Goal: Task Accomplishment & Management: Use online tool/utility

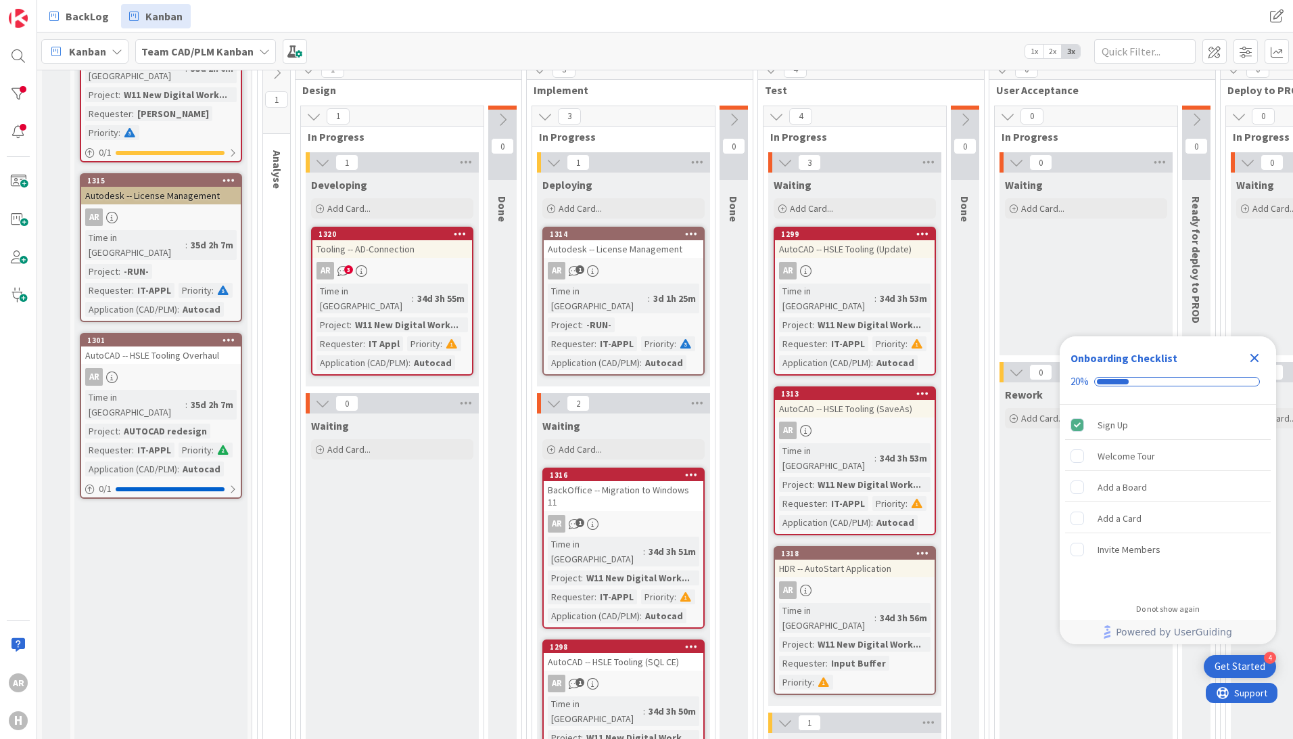
scroll to position [203, 0]
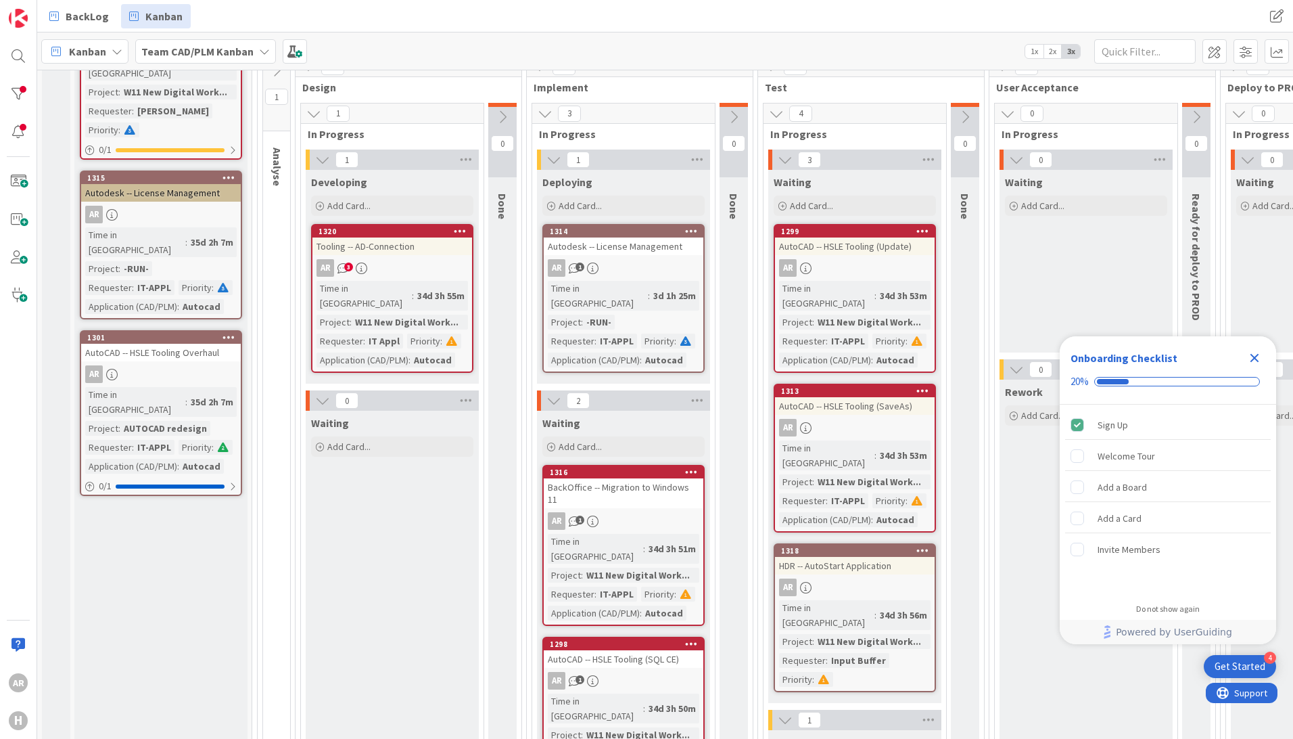
click at [1256, 354] on icon "Close Checklist" at bounding box center [1255, 358] width 16 height 16
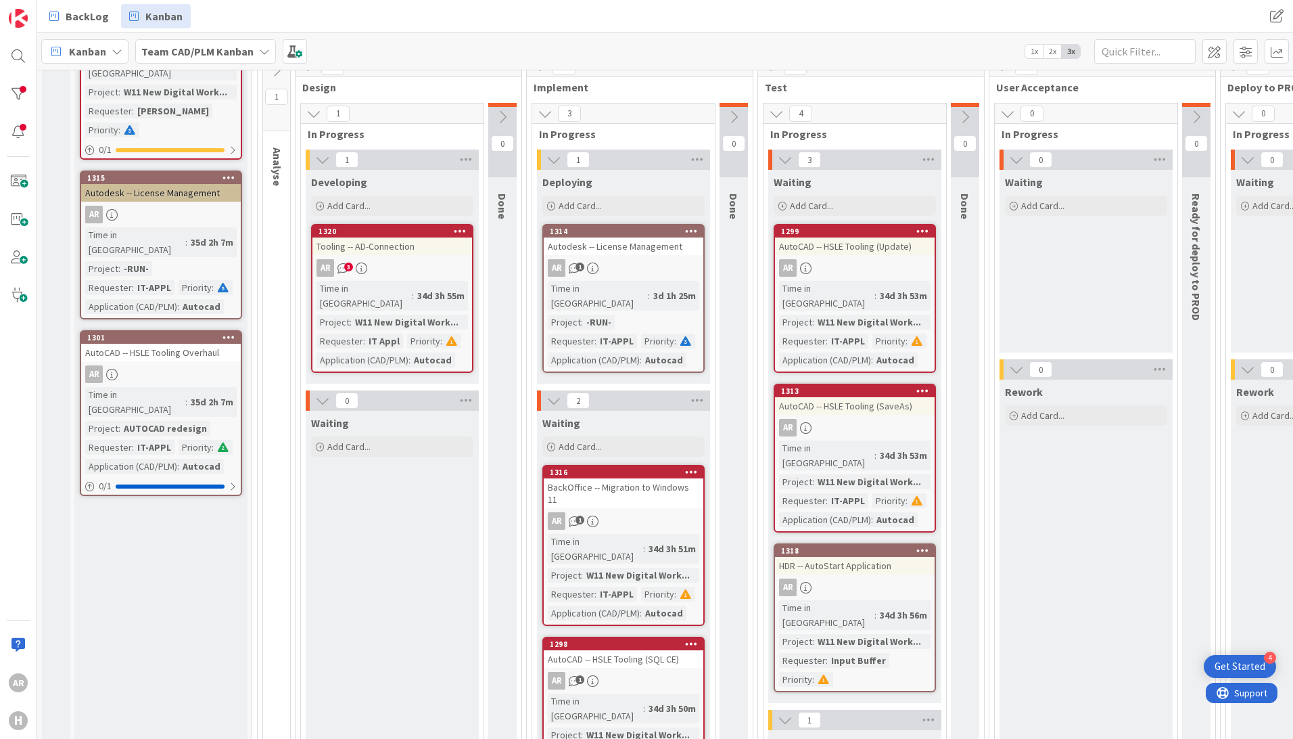
scroll to position [271, 0]
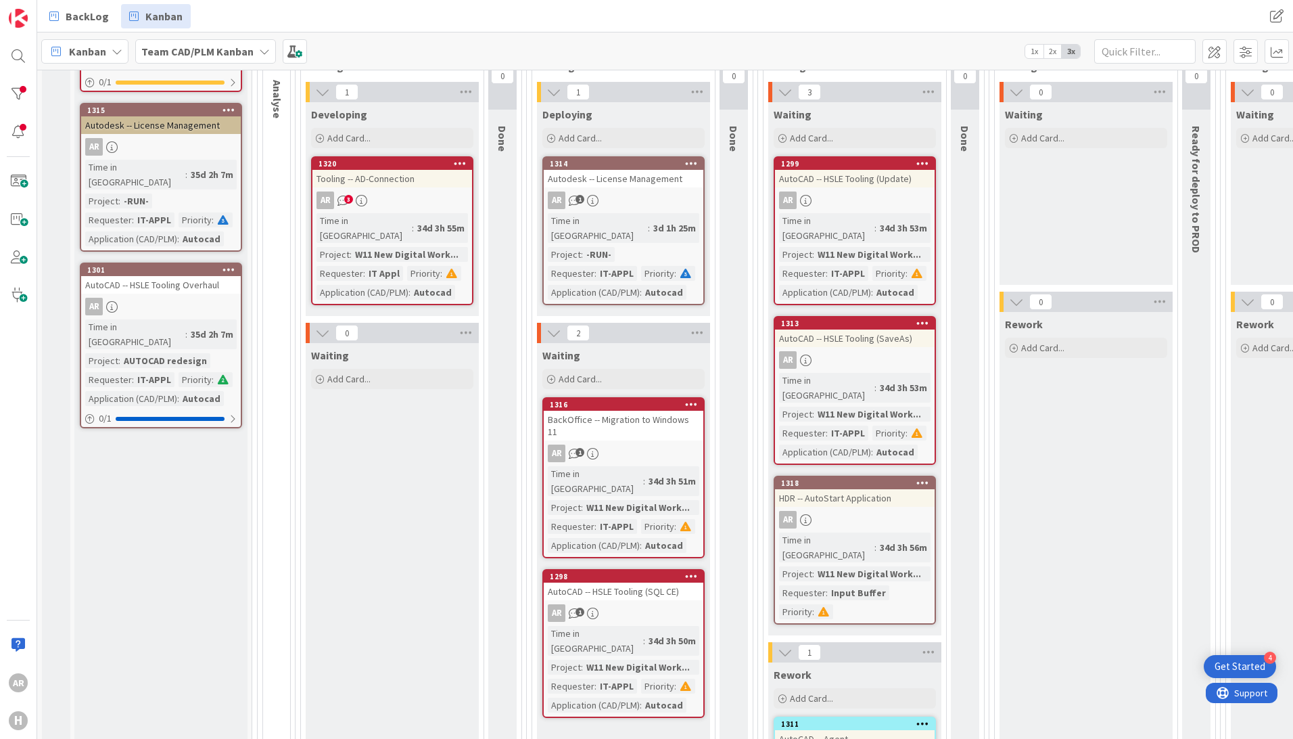
click at [641, 193] on div "AR 1" at bounding box center [624, 200] width 160 height 18
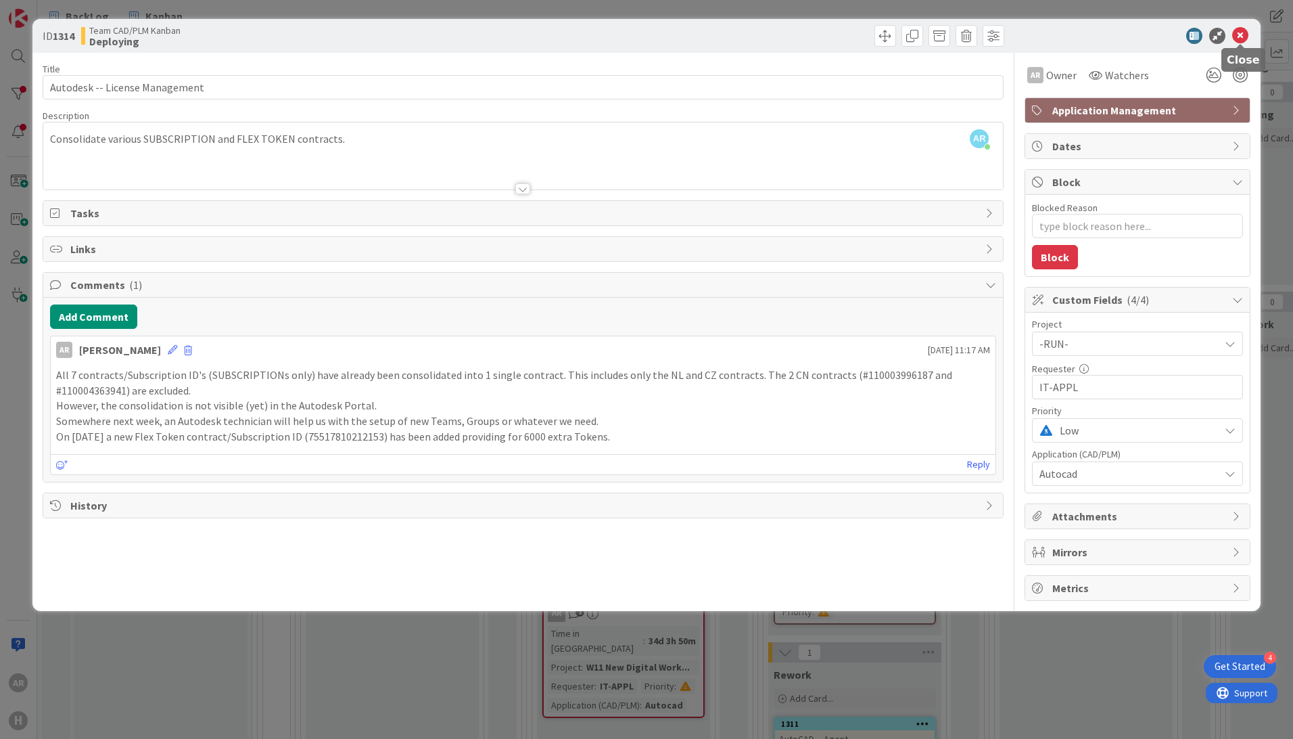
click at [1244, 37] on icon at bounding box center [1241, 36] width 16 height 16
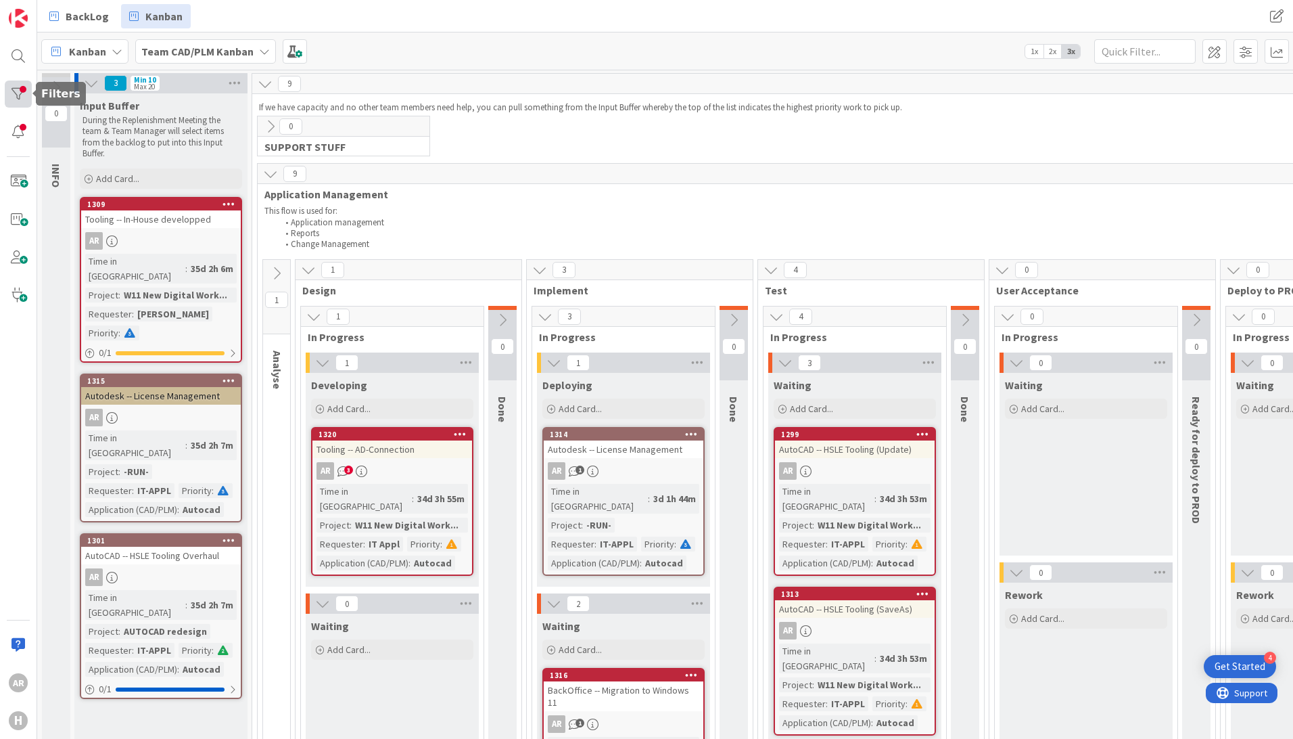
click at [20, 91] on div at bounding box center [18, 93] width 27 height 27
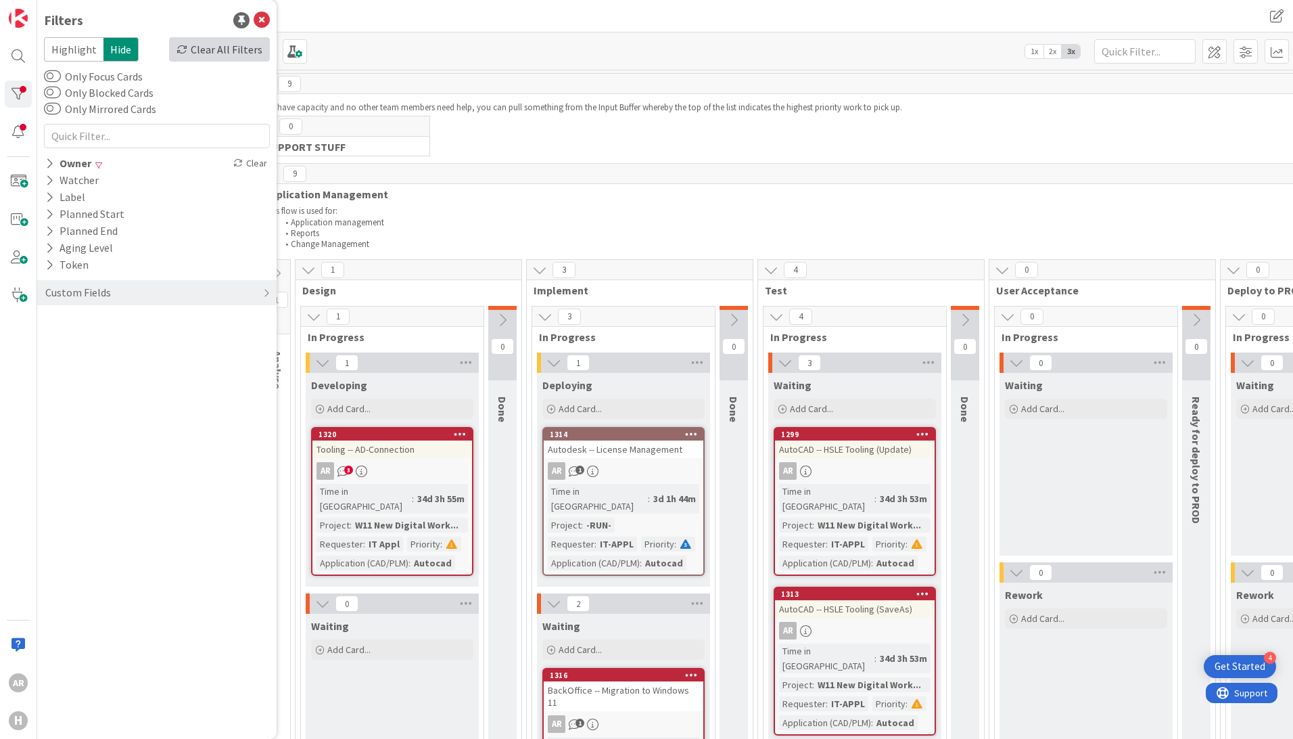
click at [227, 49] on div "Clear All Filters" at bounding box center [219, 49] width 101 height 24
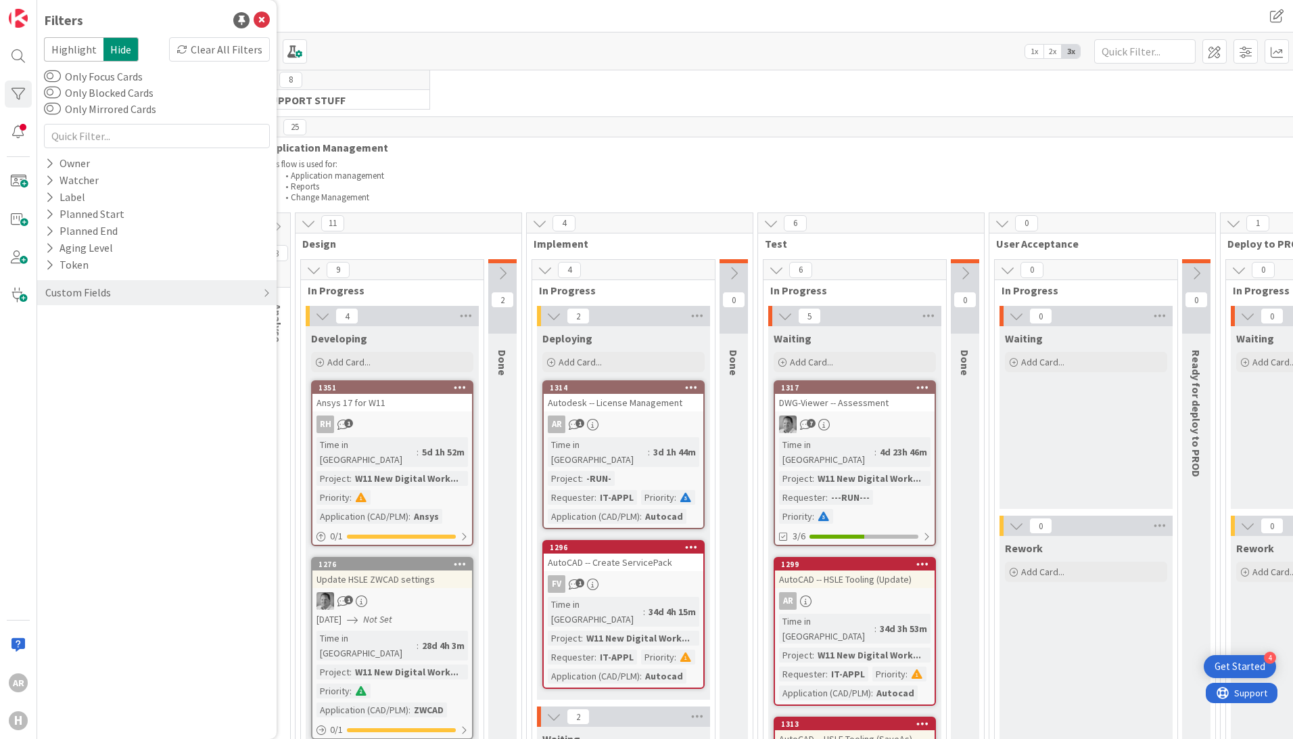
scroll to position [135, 0]
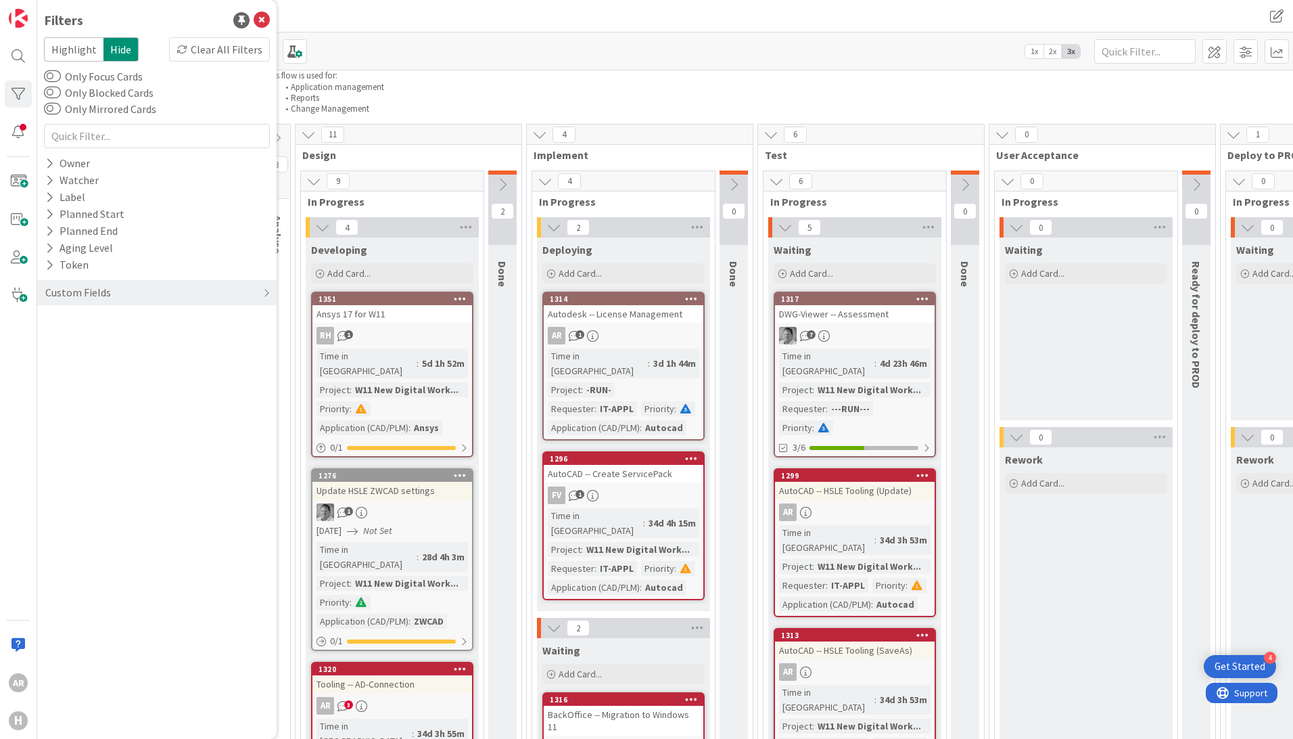
click at [641, 369] on div "Time in Column : 3d 1h 44m Project : -RUN- Requester : IT-APPL Priority : Appli…" at bounding box center [624, 391] width 152 height 87
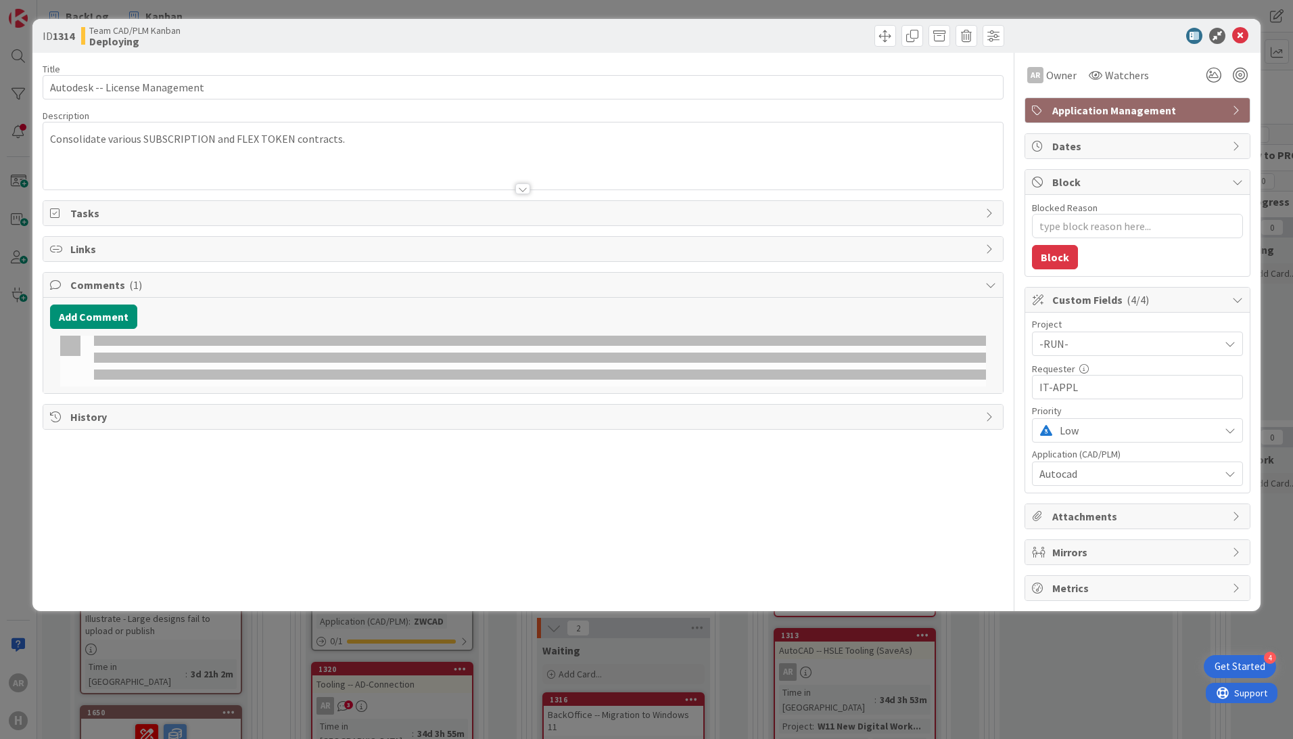
type textarea "x"
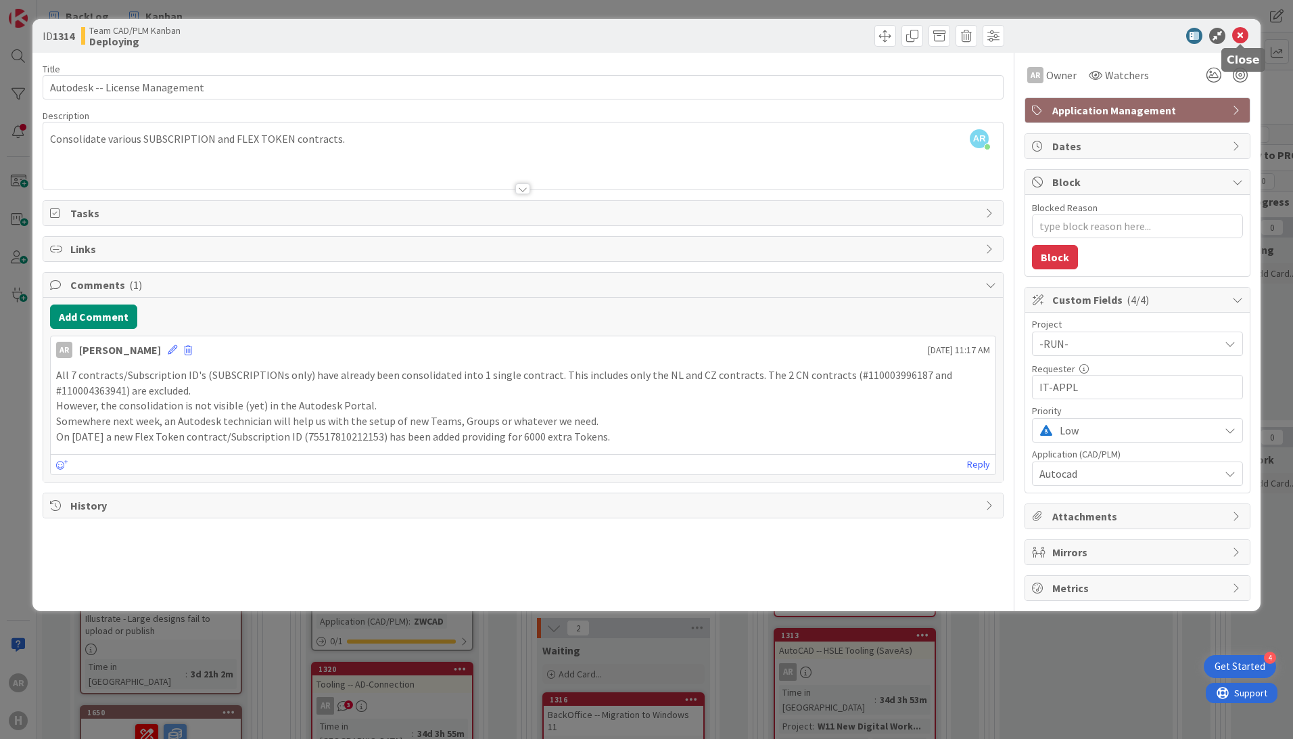
click at [1243, 33] on icon at bounding box center [1241, 36] width 16 height 16
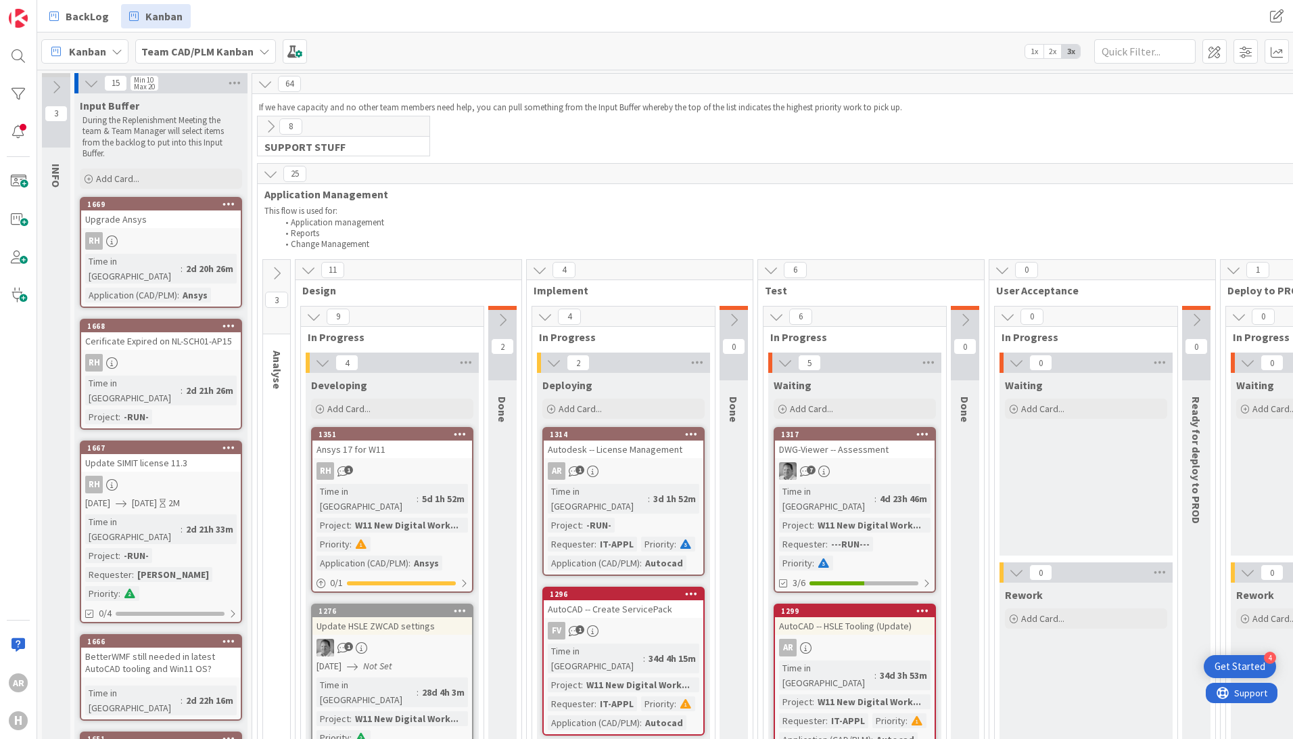
click at [309, 272] on icon at bounding box center [308, 269] width 15 height 15
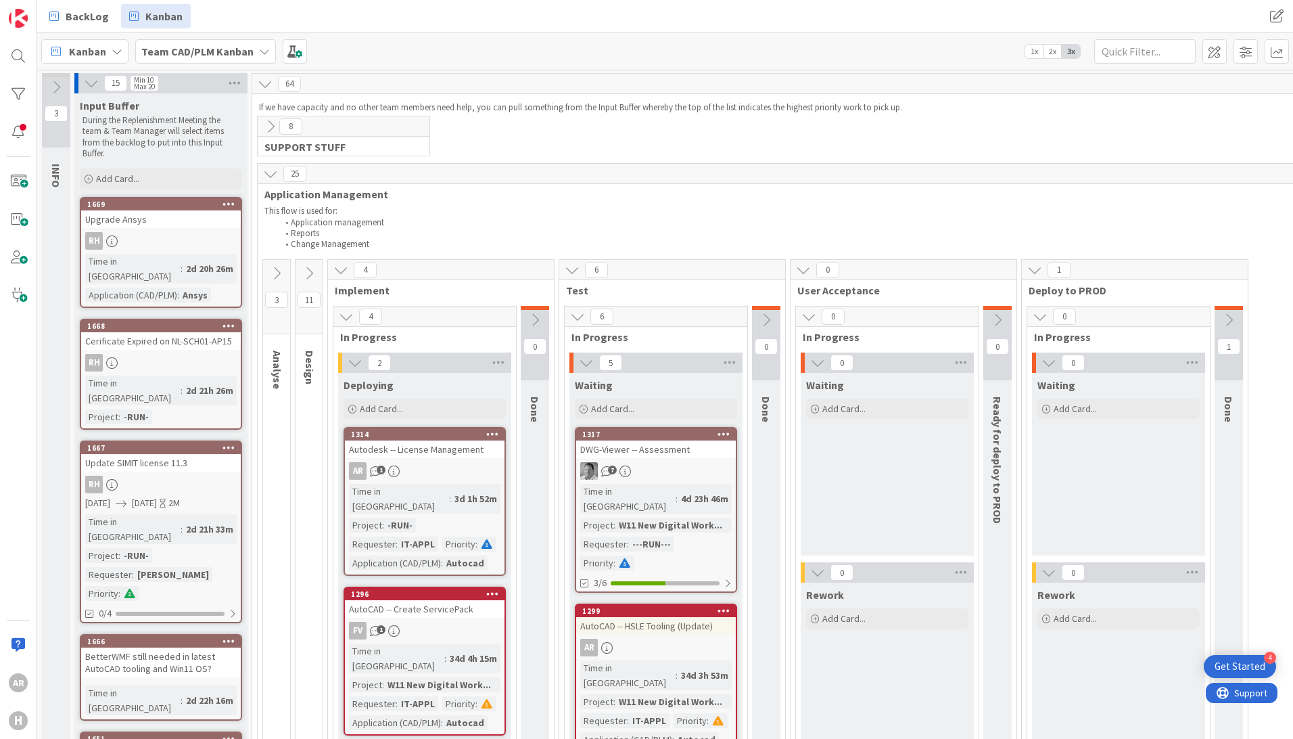
click at [307, 274] on icon at bounding box center [309, 273] width 15 height 15
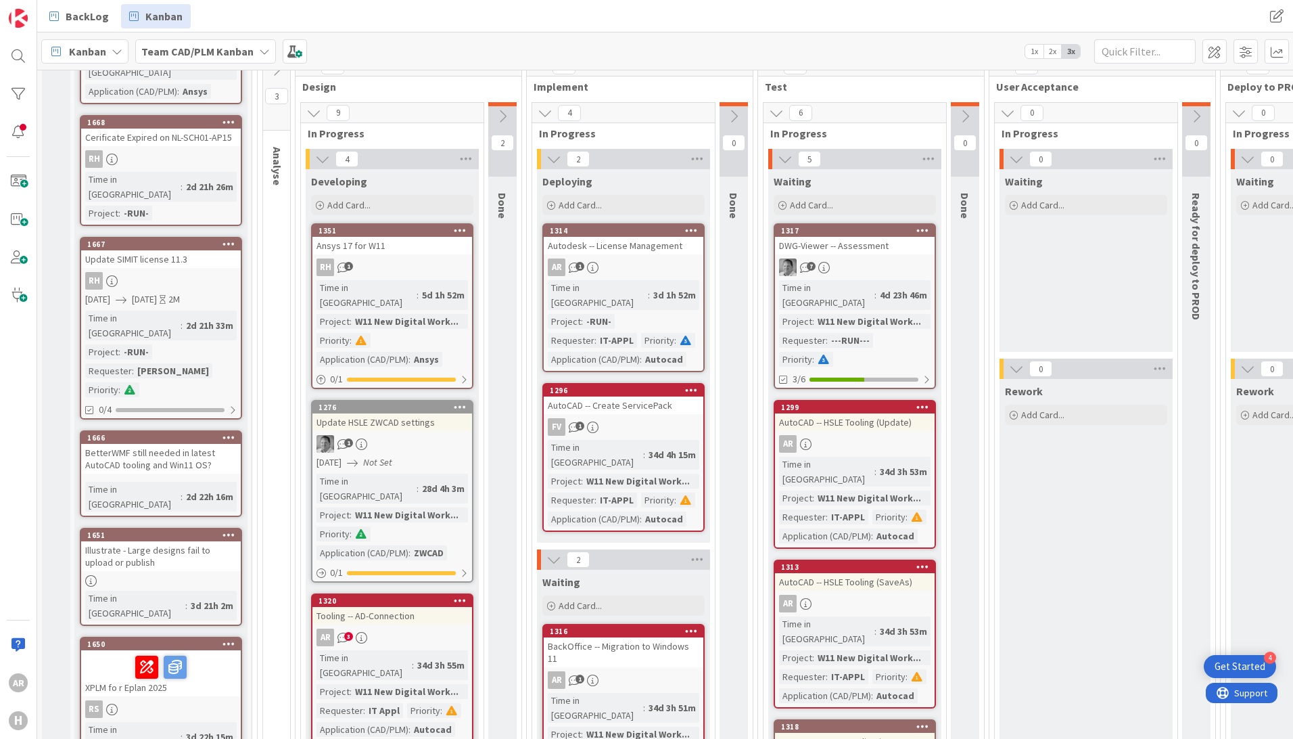
scroll to position [203, 0]
click at [324, 158] on icon at bounding box center [322, 159] width 15 height 15
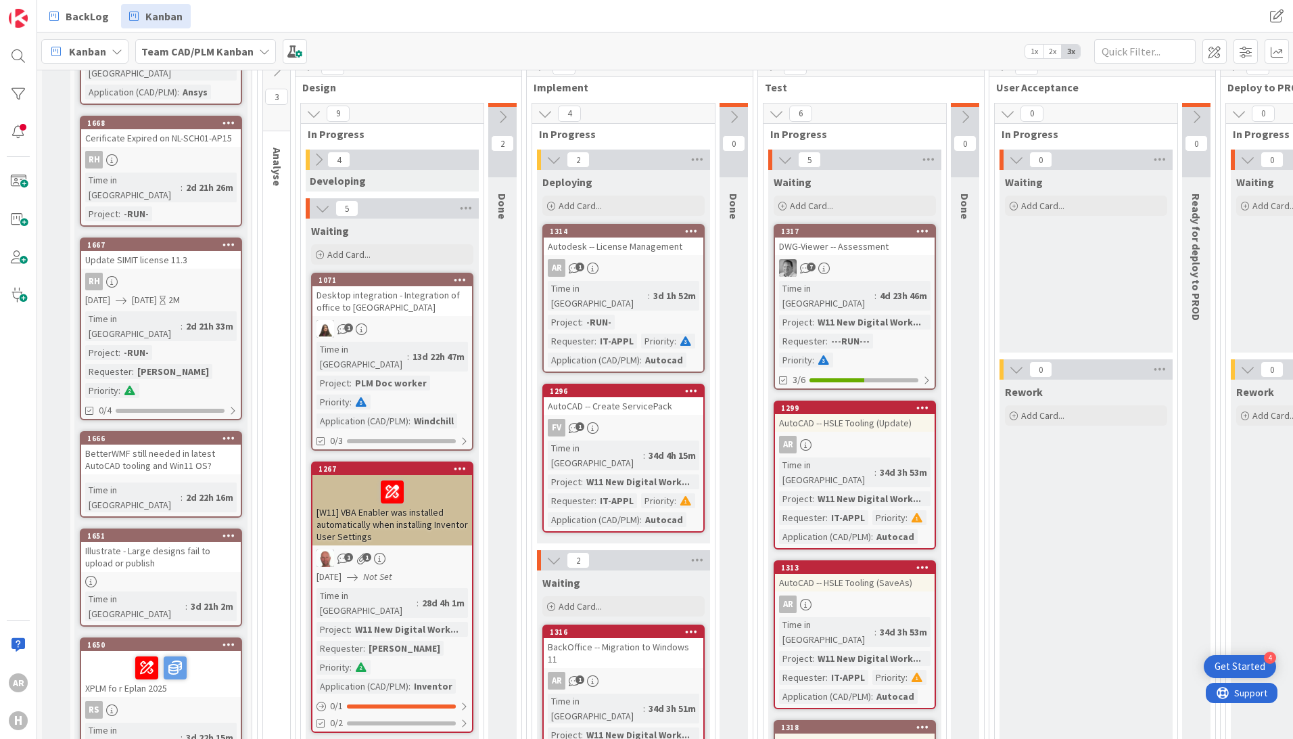
click at [318, 162] on icon at bounding box center [318, 159] width 15 height 15
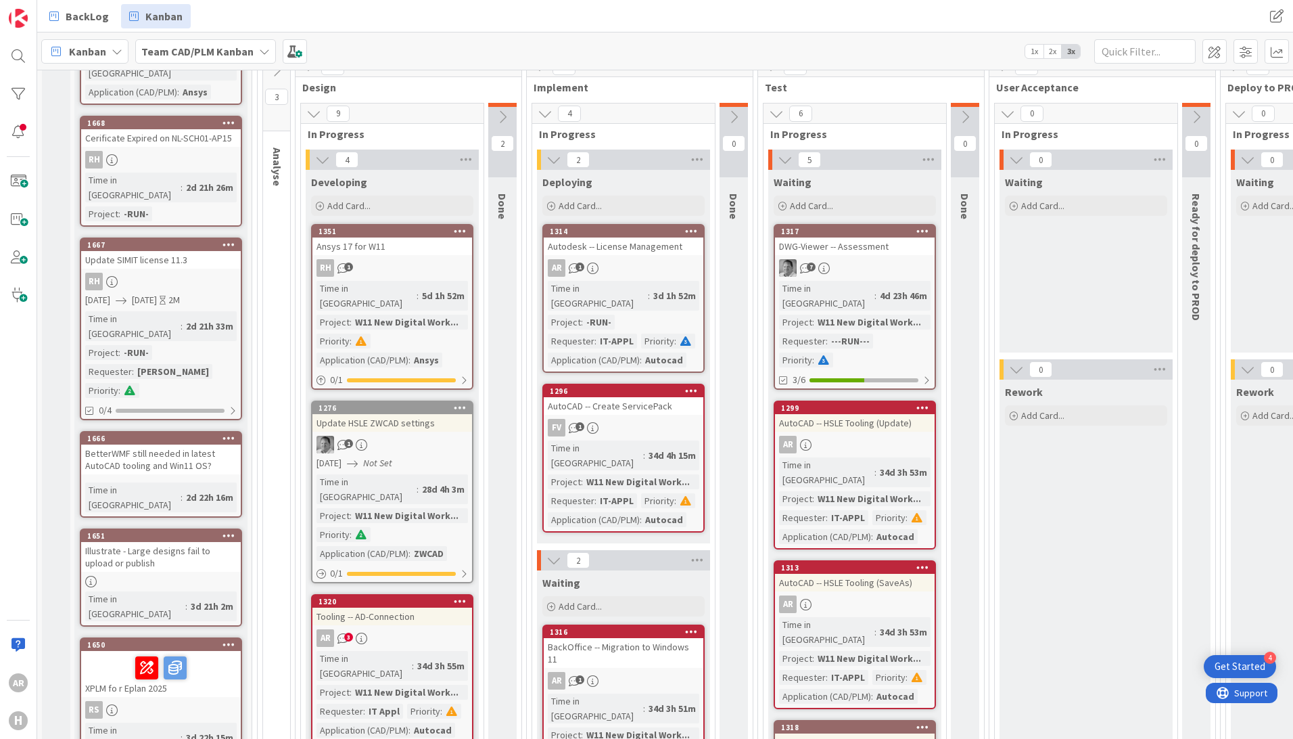
scroll to position [692, 0]
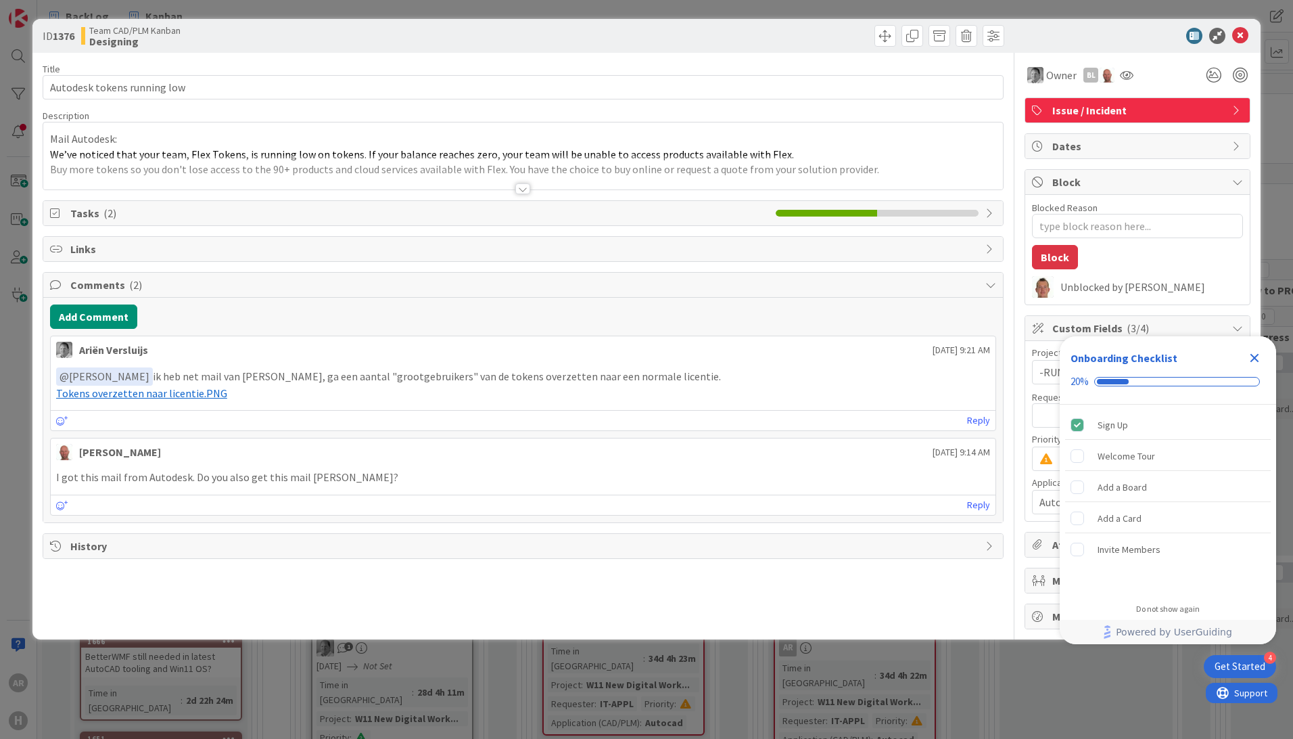
click at [522, 189] on div at bounding box center [522, 188] width 15 height 11
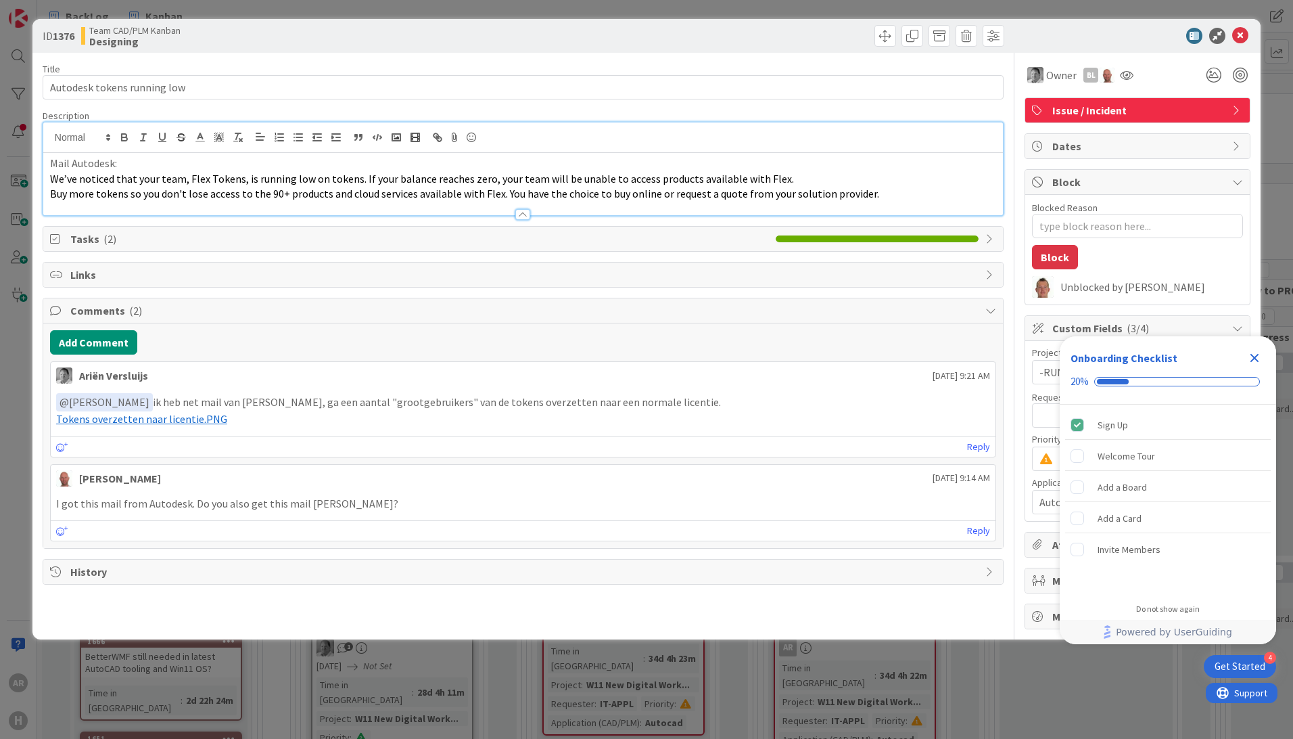
click at [1254, 359] on icon "Close Checklist" at bounding box center [1255, 358] width 9 height 9
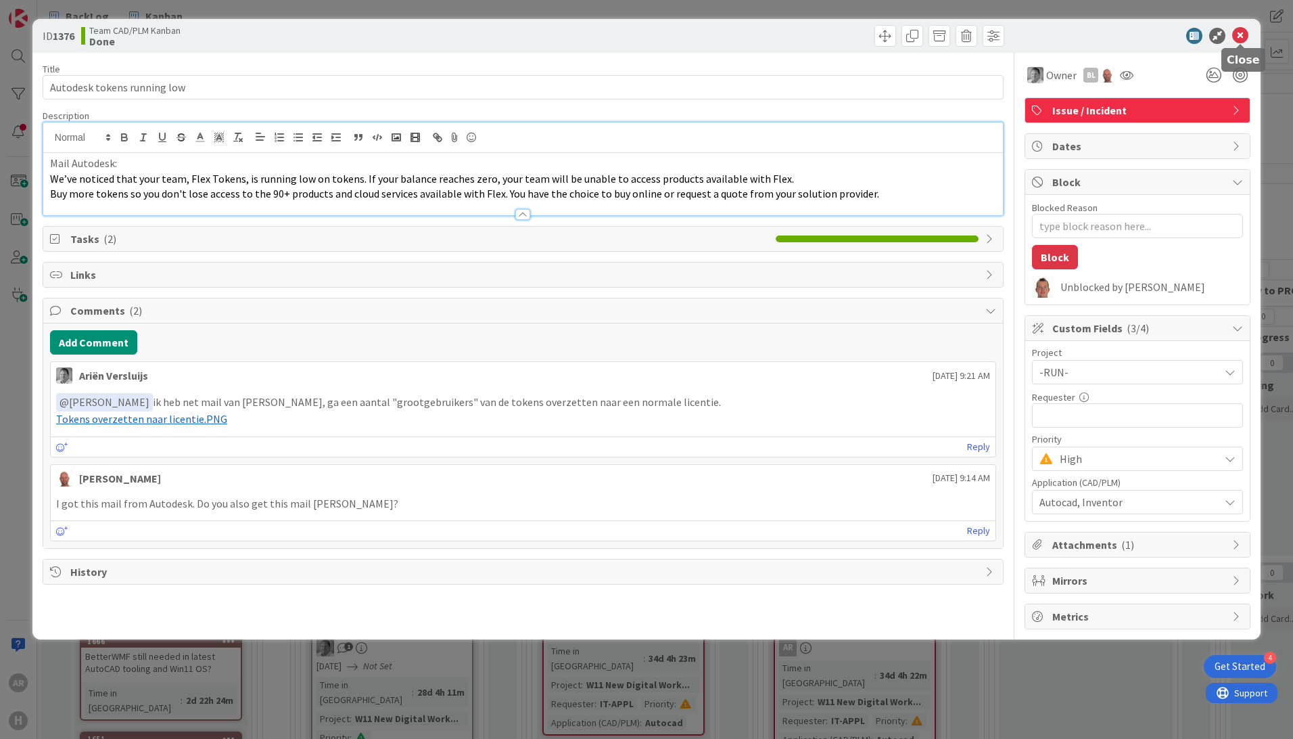
click at [1241, 36] on icon at bounding box center [1241, 36] width 16 height 16
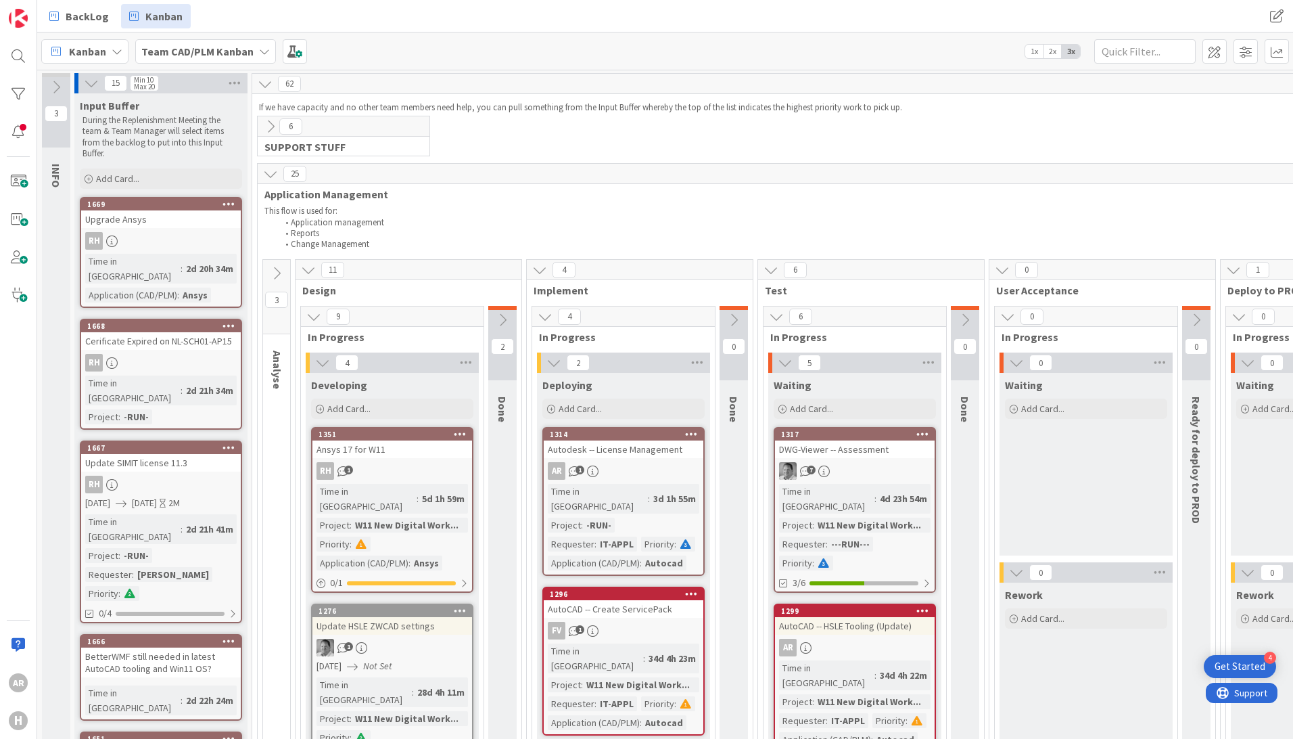
click at [986, 127] on div "6 SUPPORT STUFF This flow is used for: Problem management Incident management a…" at bounding box center [1200, 139] width 1891 height 47
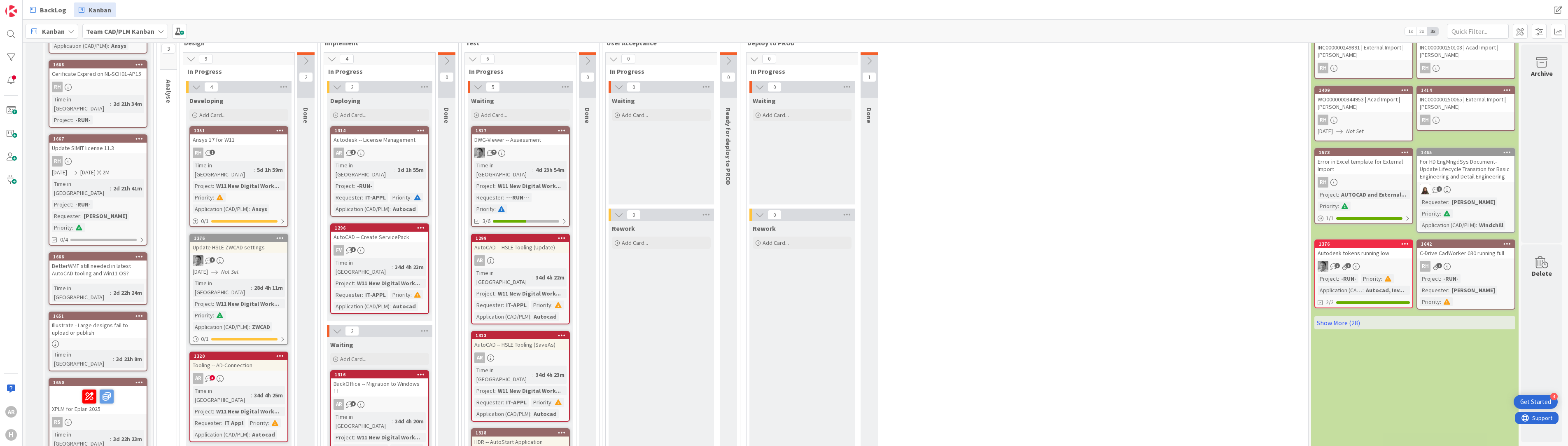
scroll to position [165, 0]
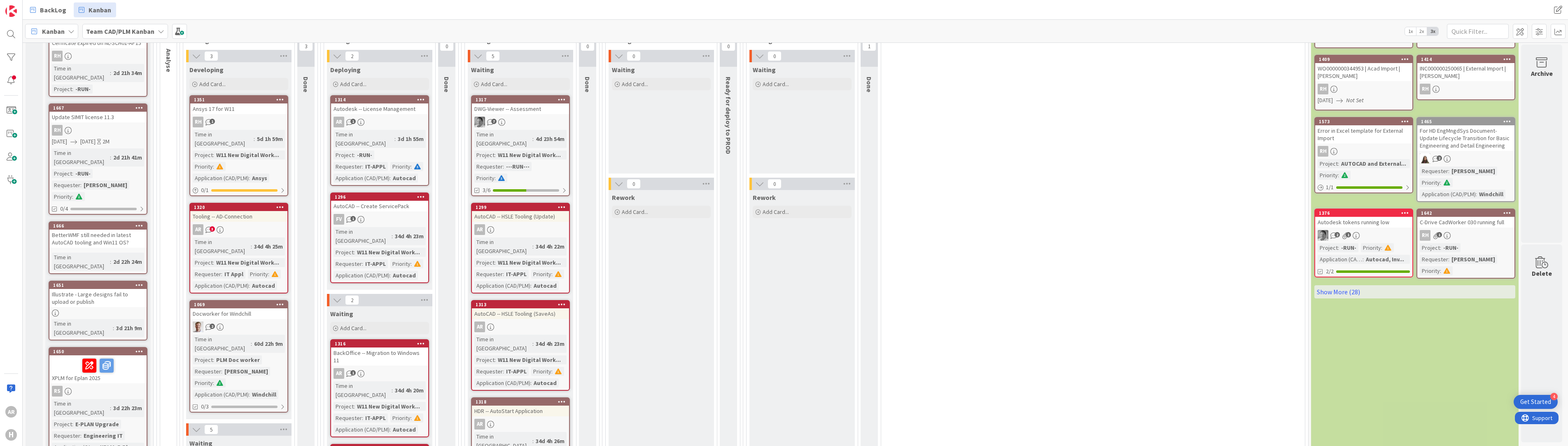
click at [511, 132] on div "Time in [GEOGRAPHIC_DATA]" at bounding box center [503, 139] width 58 height 18
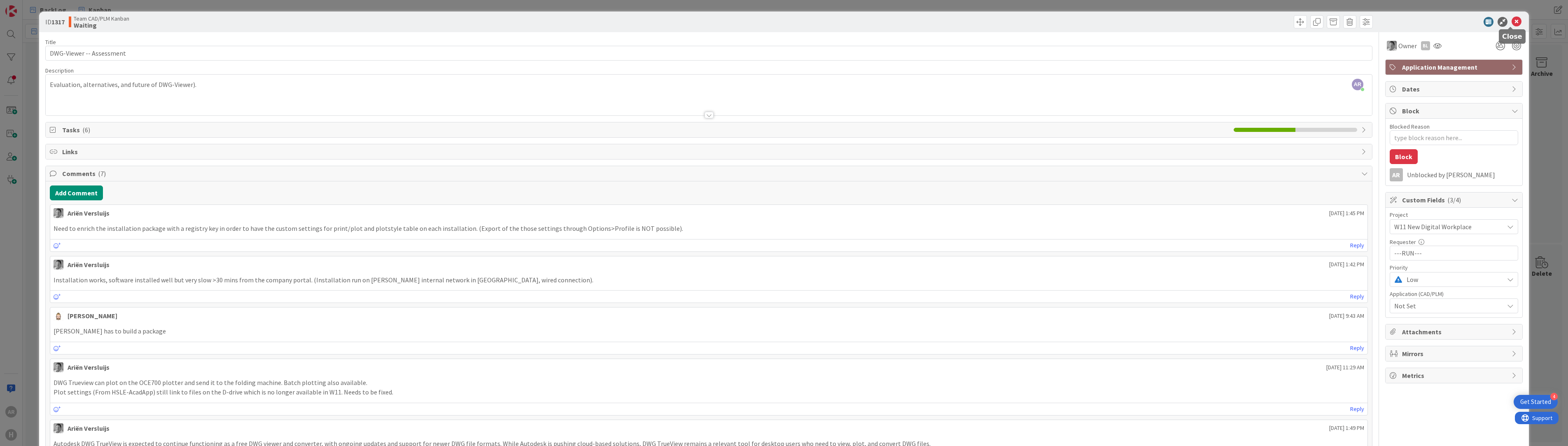
click at [787, 21] on icon at bounding box center [1516, 22] width 10 height 10
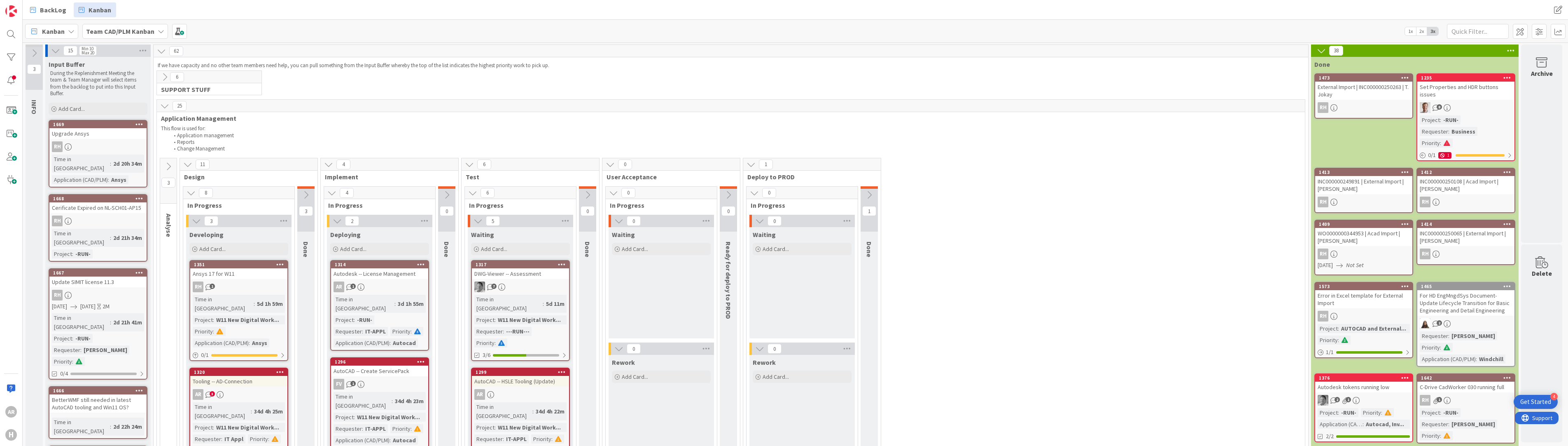
click at [377, 284] on div "AR 1" at bounding box center [380, 287] width 97 height 11
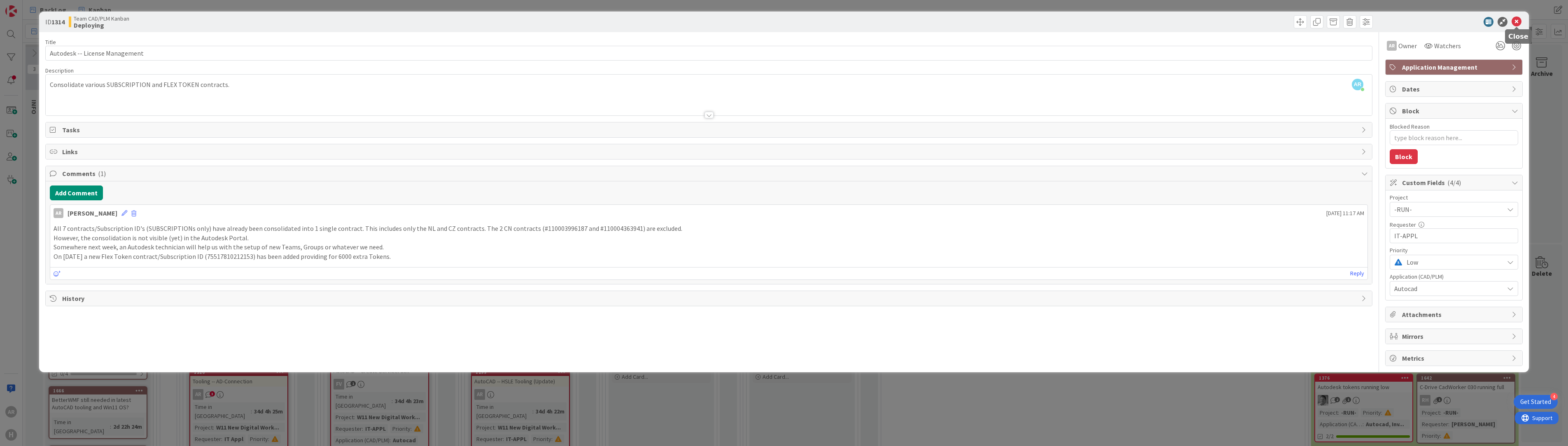
click at [787, 21] on icon at bounding box center [1516, 22] width 10 height 10
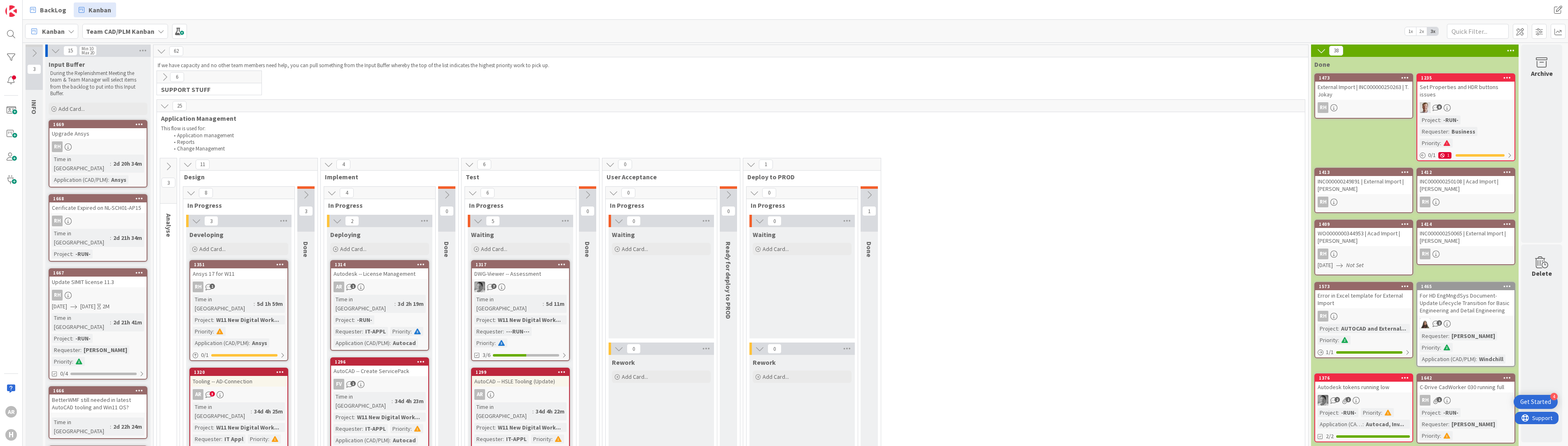
click at [167, 165] on icon at bounding box center [168, 166] width 9 height 9
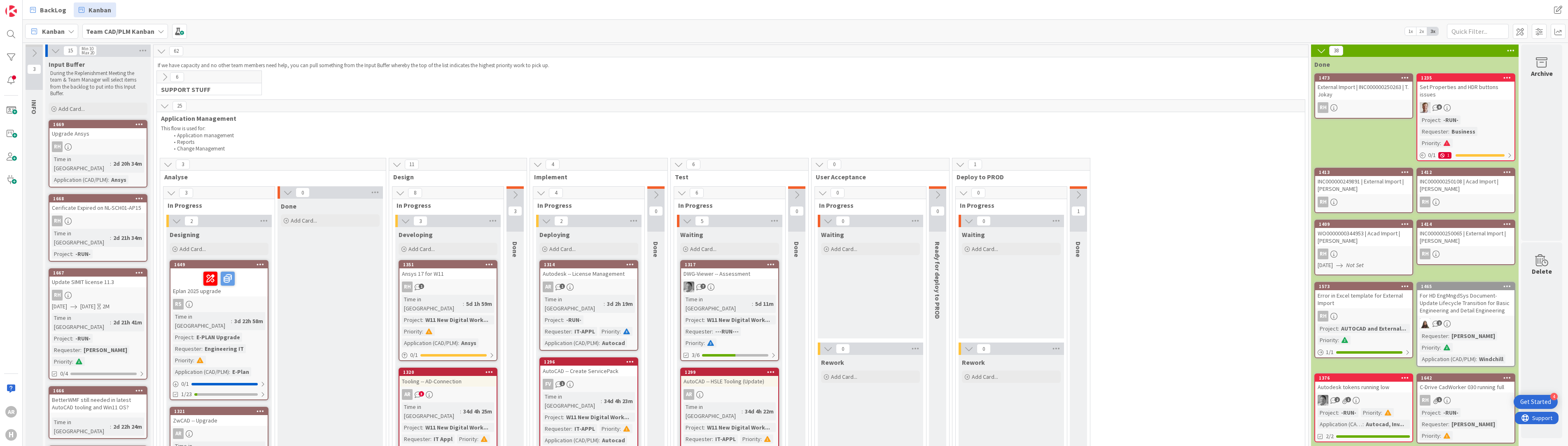
click at [516, 195] on icon at bounding box center [515, 195] width 9 height 9
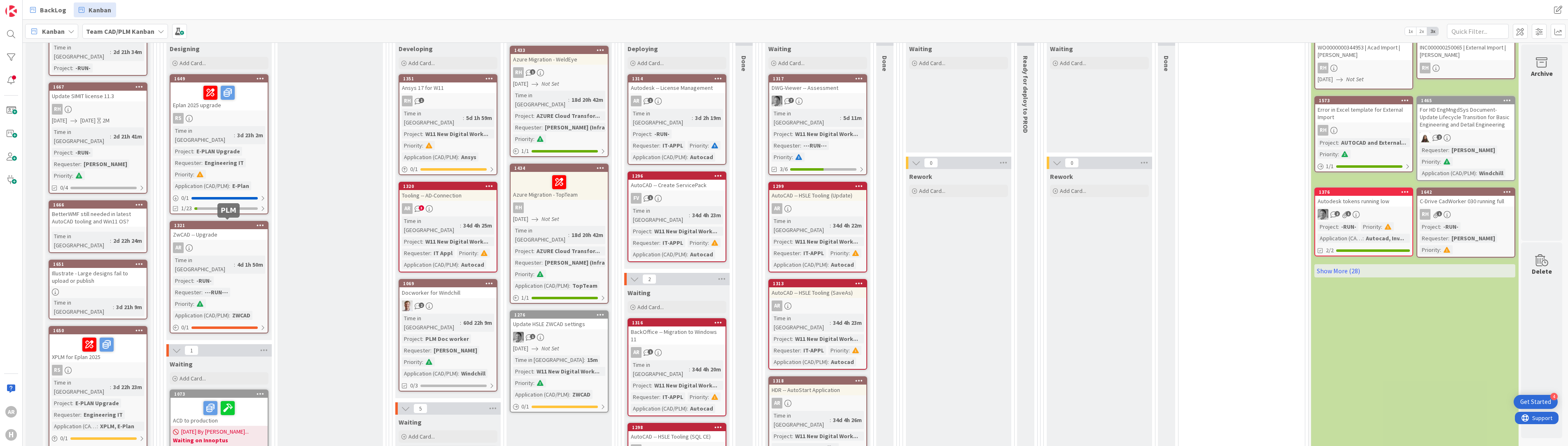
scroll to position [206, 0]
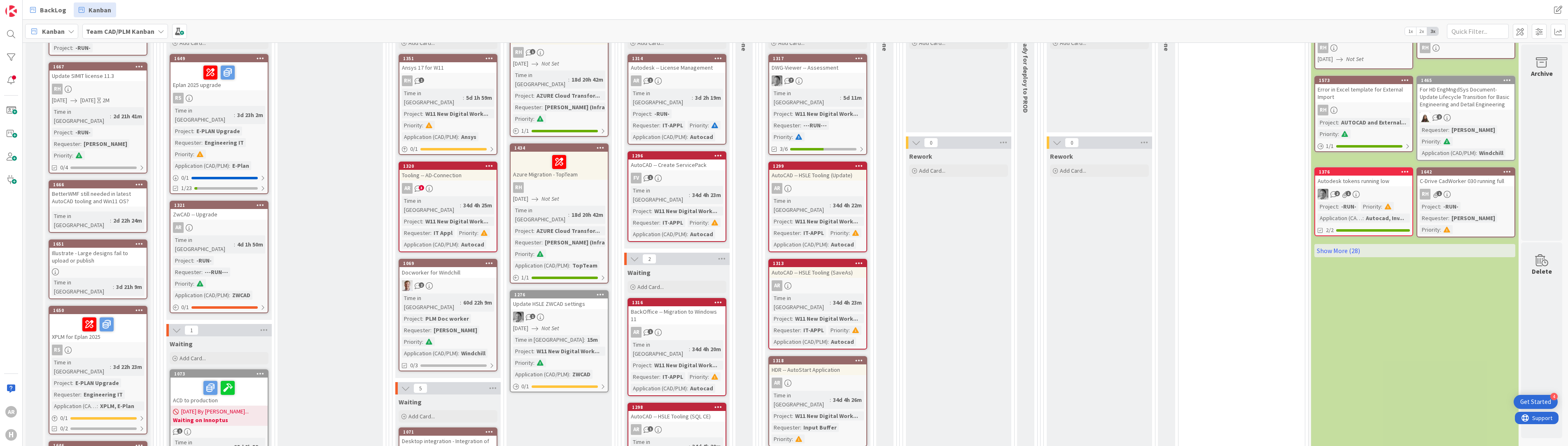
click at [215, 222] on div "AR" at bounding box center [219, 228] width 97 height 11
click at [235, 240] on div "4d 1h 50m" at bounding box center [250, 244] width 30 height 9
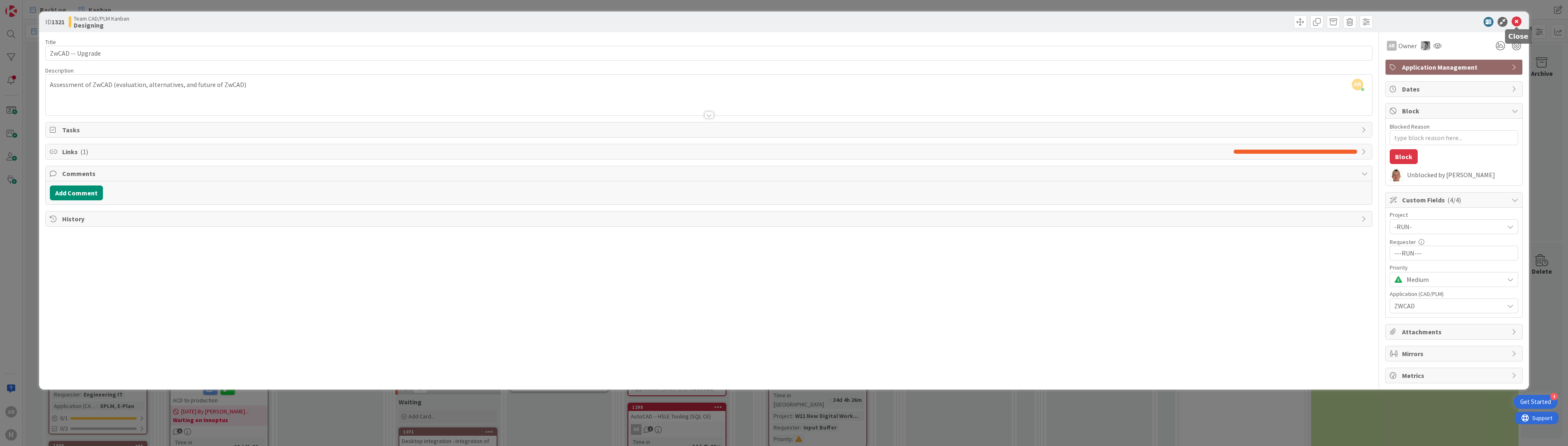
click at [787, 20] on icon at bounding box center [1516, 22] width 10 height 10
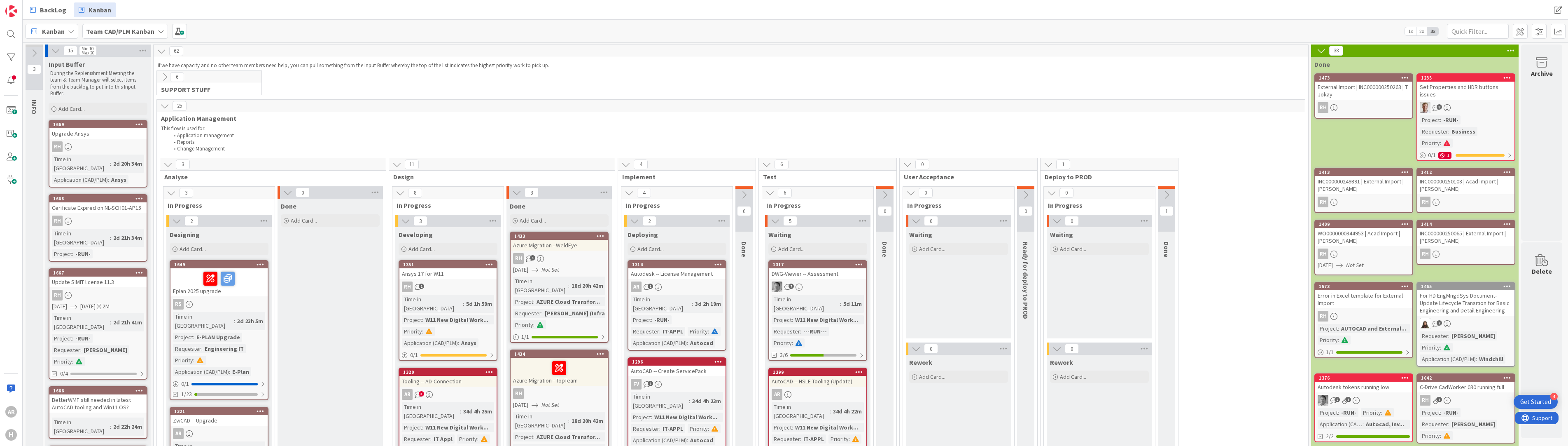
click at [691, 283] on div "AR 1" at bounding box center [677, 287] width 97 height 11
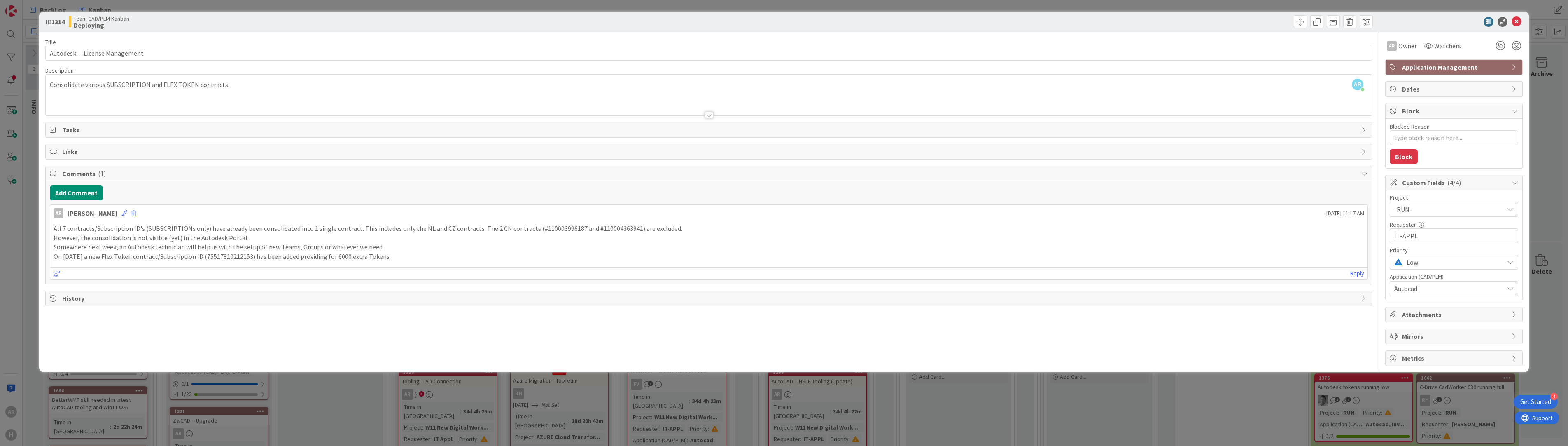
drag, startPoint x: 404, startPoint y: 258, endPoint x: 54, endPoint y: 228, distance: 351.3
click at [54, 228] on div "All 7 contracts/Subscription ID's (SUBSCRIPTIONs only) have already been consol…" at bounding box center [709, 242] width 1311 height 38
copy div "All 7 contracts/Subscription ID's (SUBSCRIPTIONs only) have already been consol…"
click at [787, 22] on icon at bounding box center [1516, 22] width 10 height 10
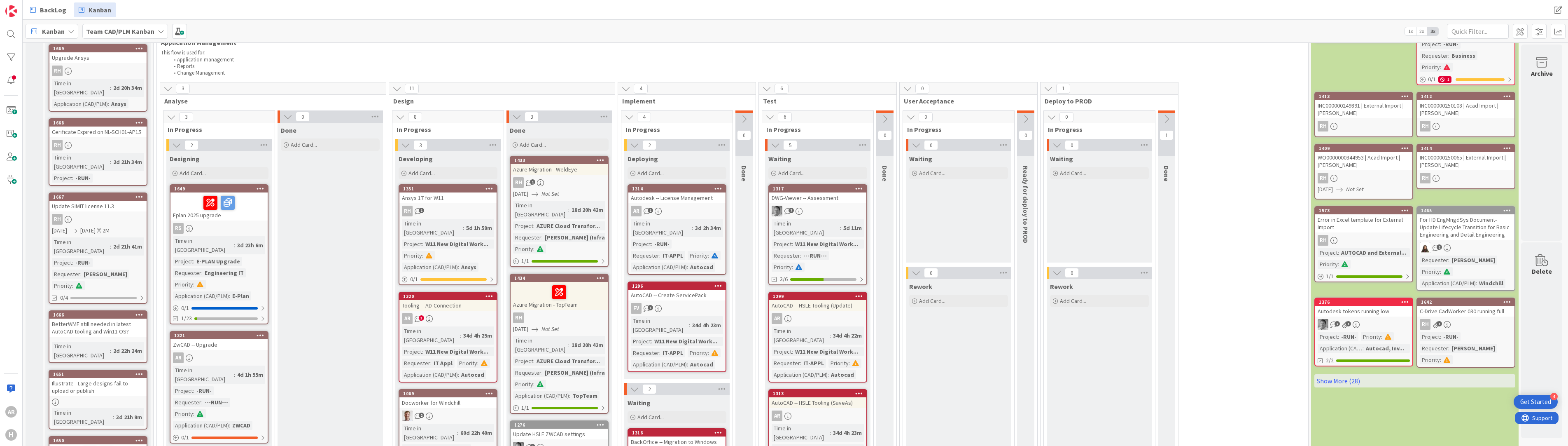
scroll to position [124, 0]
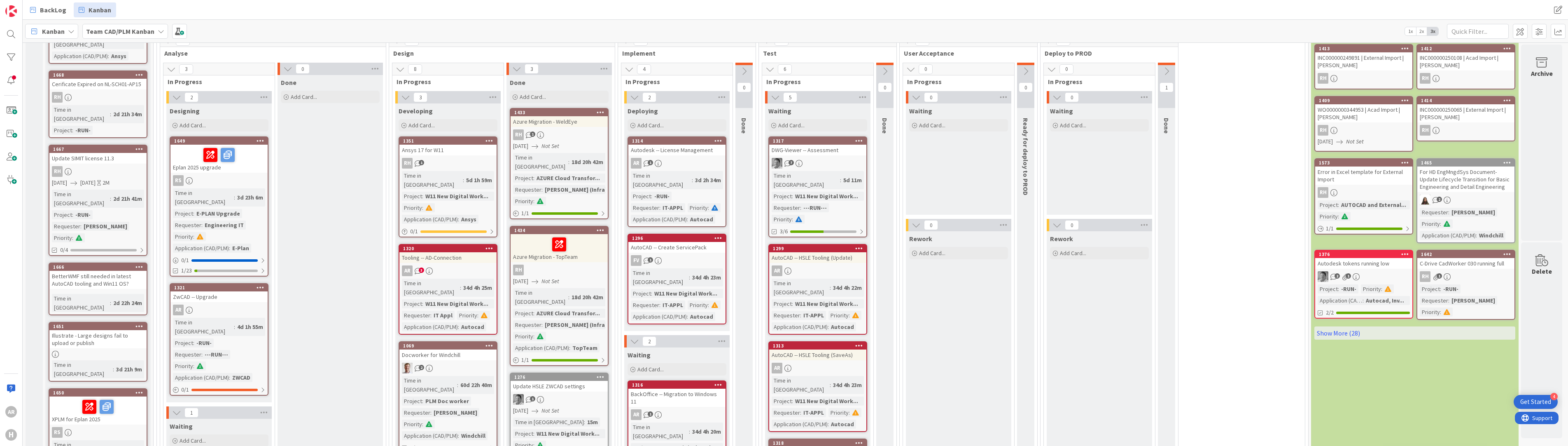
click at [787, 258] on div "Autodesk tokens running low" at bounding box center [1364, 263] width 97 height 11
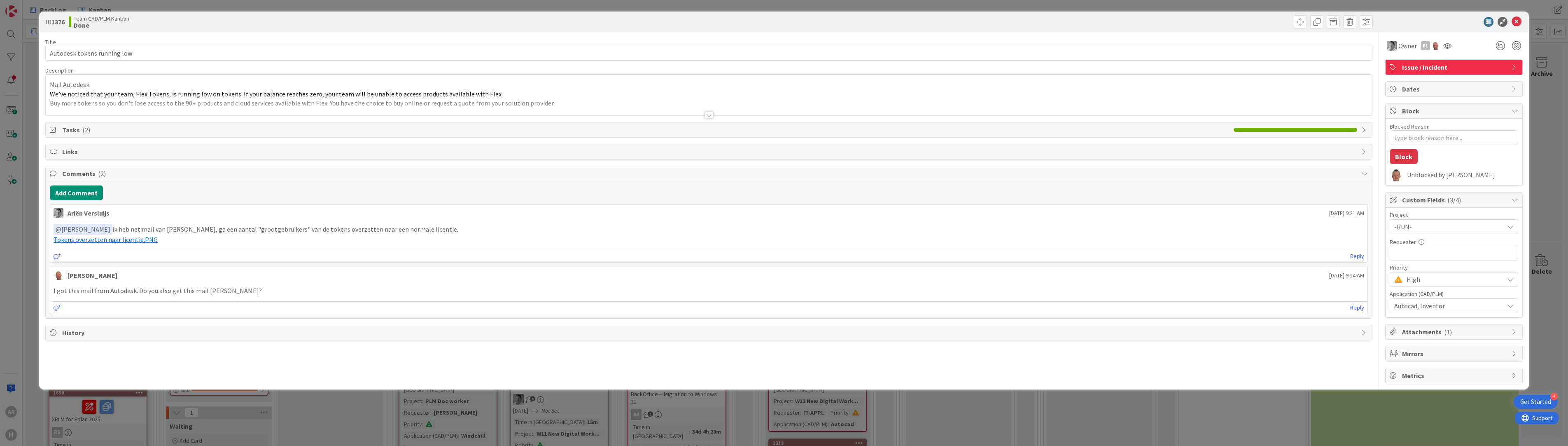
type textarea "x"
click at [709, 115] on div at bounding box center [709, 115] width 9 height 7
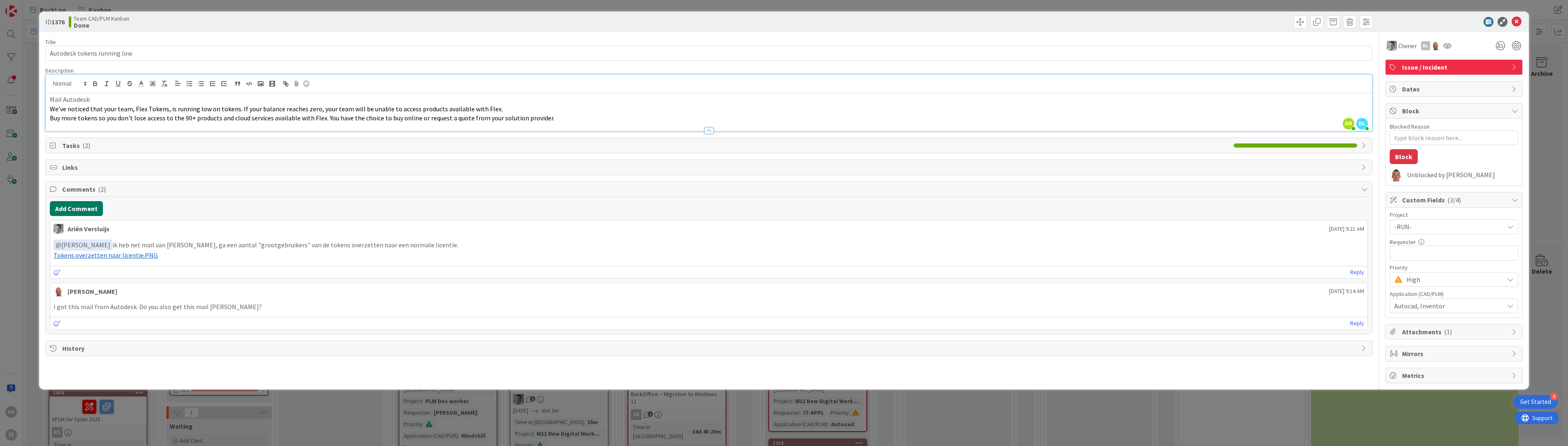
click at [83, 208] on button "Add Comment" at bounding box center [76, 208] width 53 height 15
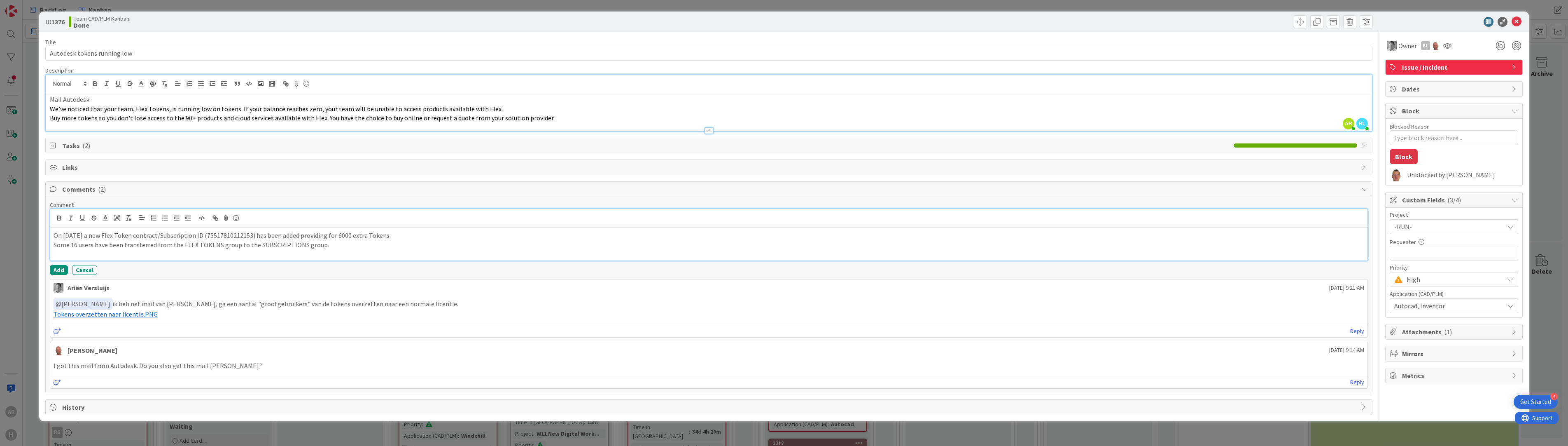
drag, startPoint x: 172, startPoint y: 243, endPoint x: 182, endPoint y: 243, distance: 10.0
click at [173, 243] on p "Some 16 users have been transferred from the FLEX TOKENS group to the SUBSCRIPT…" at bounding box center [709, 245] width 1311 height 10
copy p "Some 16 users have been transferred from the FLEX TOKENS group to the SUBSCRIPT…"
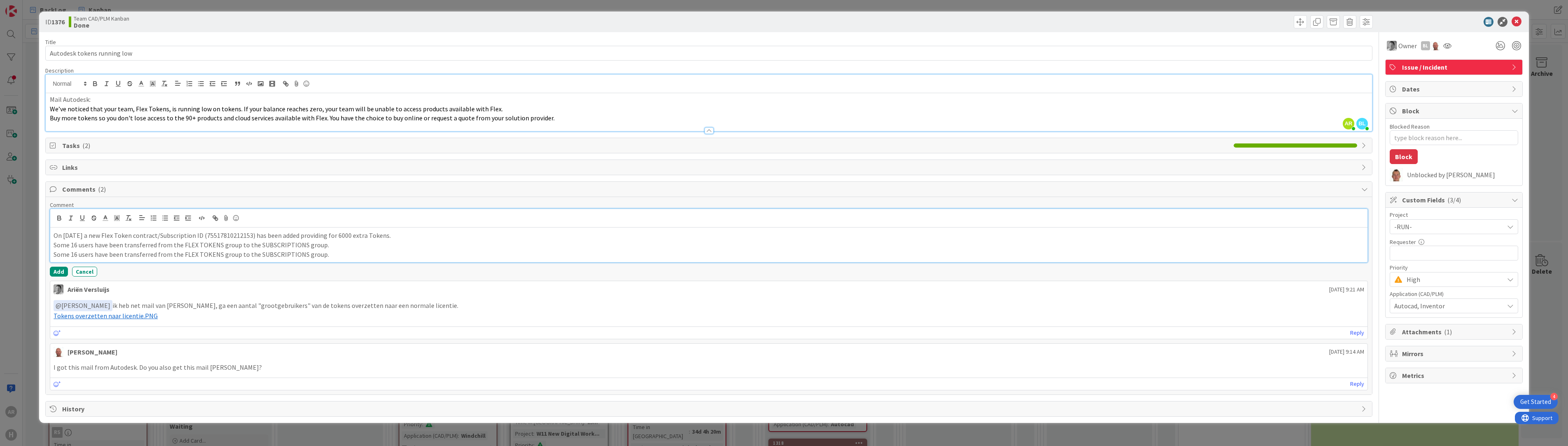
drag, startPoint x: 73, startPoint y: 253, endPoint x: 110, endPoint y: 253, distance: 37.0
click at [73, 253] on p "Some 16 users have been transferred from the FLEX TOKENS group to the SUBSCRIPT…" at bounding box center [709, 255] width 1311 height 10
click at [335, 243] on p "Some 16 users have been transferred from the SUBSCRIPTIONS group to the FLEX TO…" at bounding box center [709, 245] width 1311 height 10
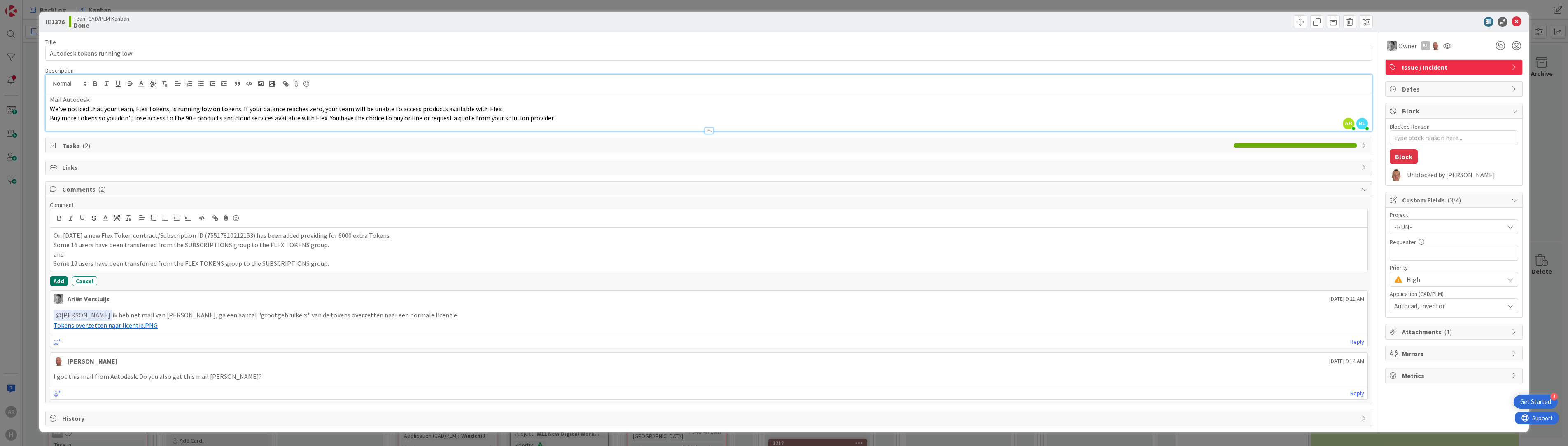
click at [58, 278] on button "Add" at bounding box center [59, 281] width 18 height 10
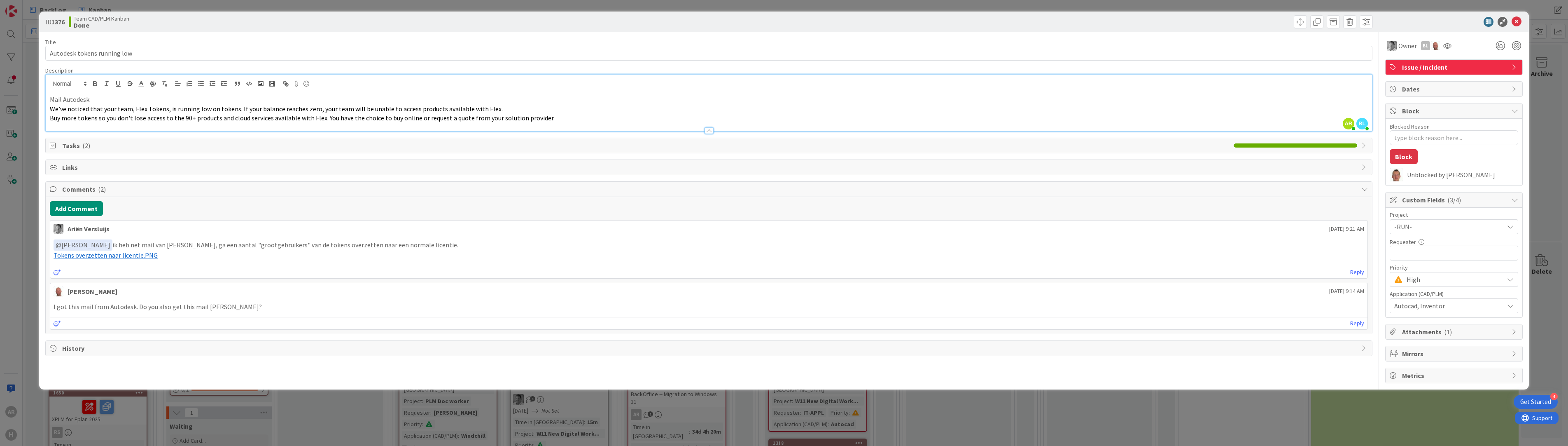
type textarea "x"
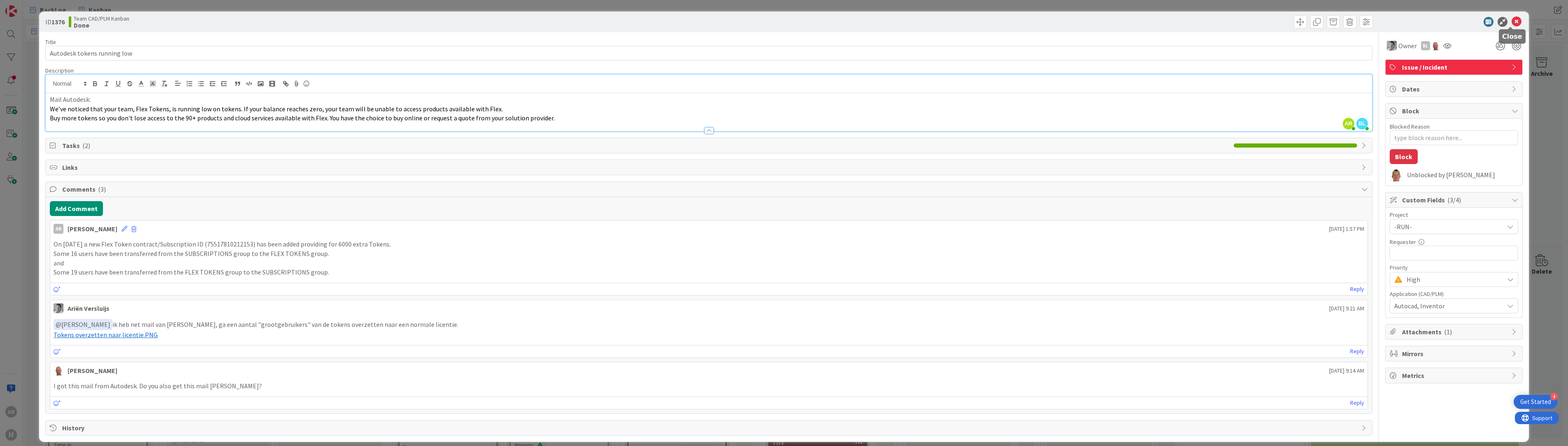
click at [787, 23] on icon at bounding box center [1516, 22] width 10 height 10
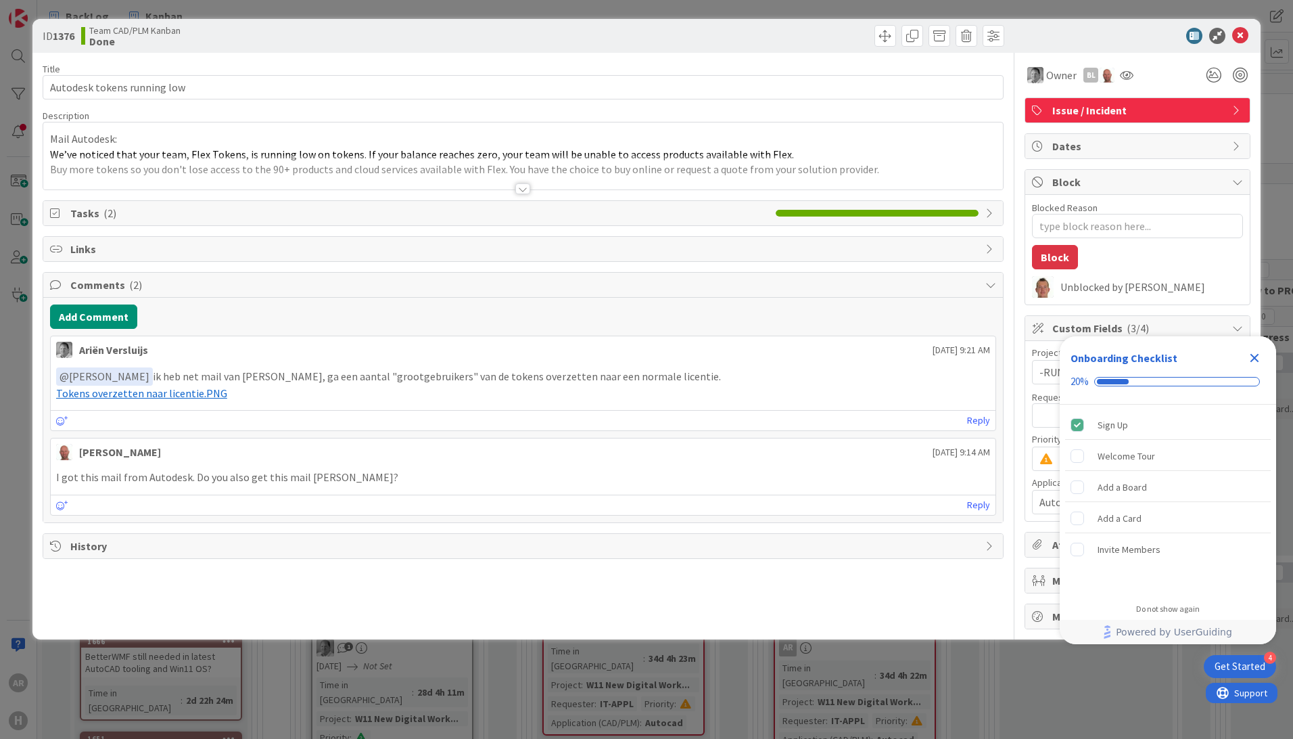
type textarea "x"
